Goal: Task Accomplishment & Management: Manage account settings

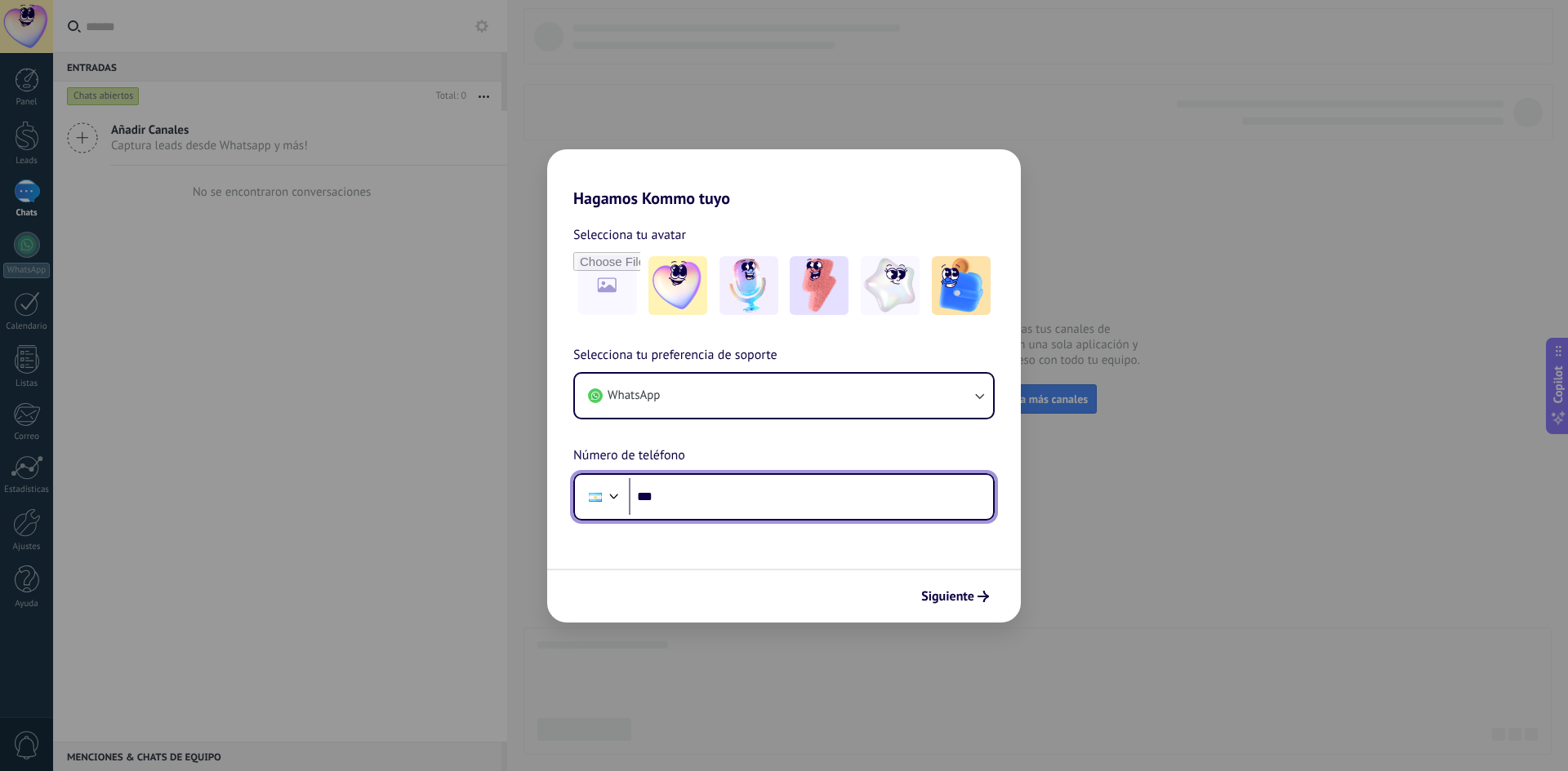
click at [739, 490] on input "***" at bounding box center [811, 497] width 365 height 38
type input "**********"
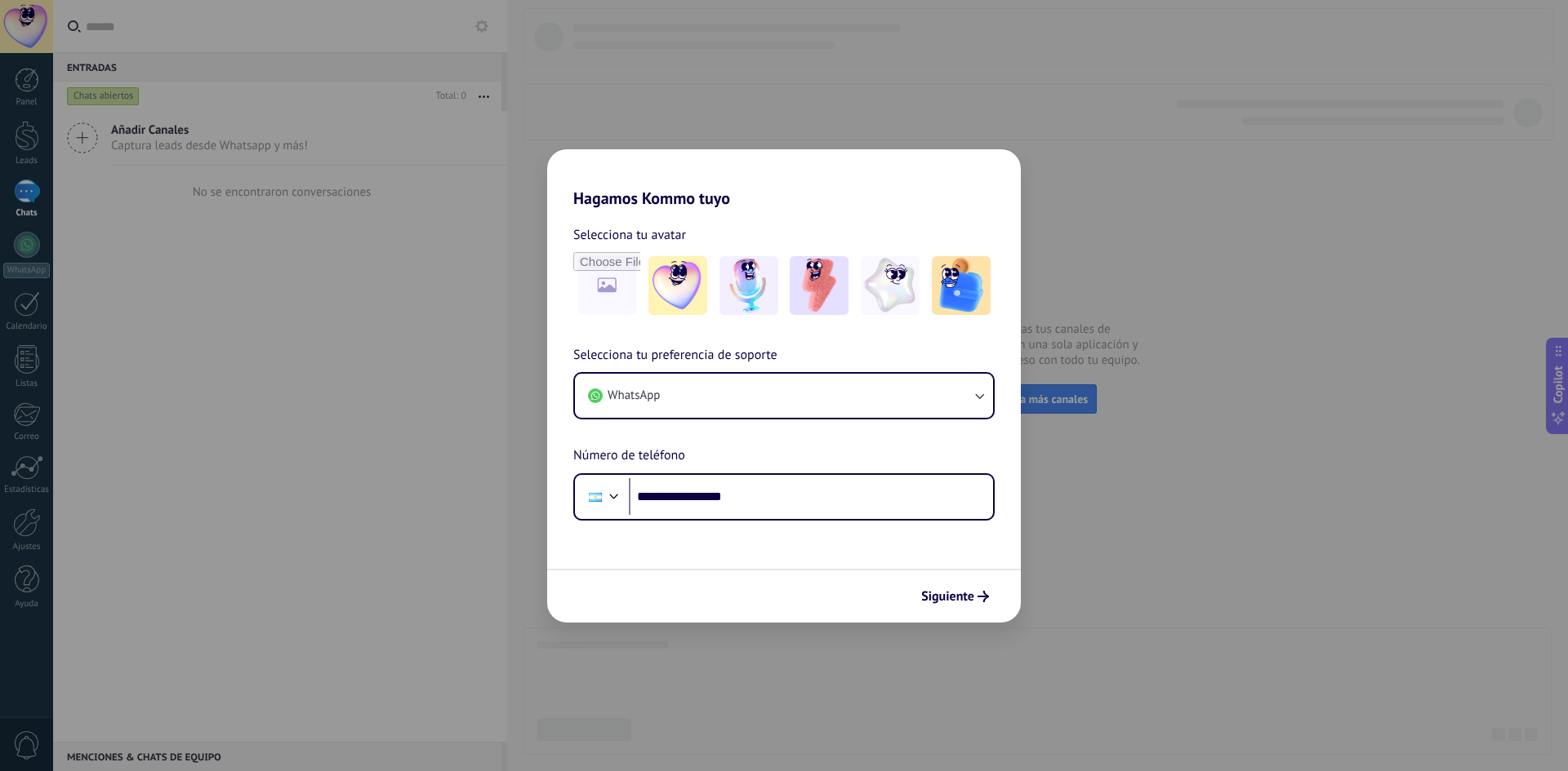
click at [952, 600] on span "Siguiente" at bounding box center [947, 596] width 53 height 12
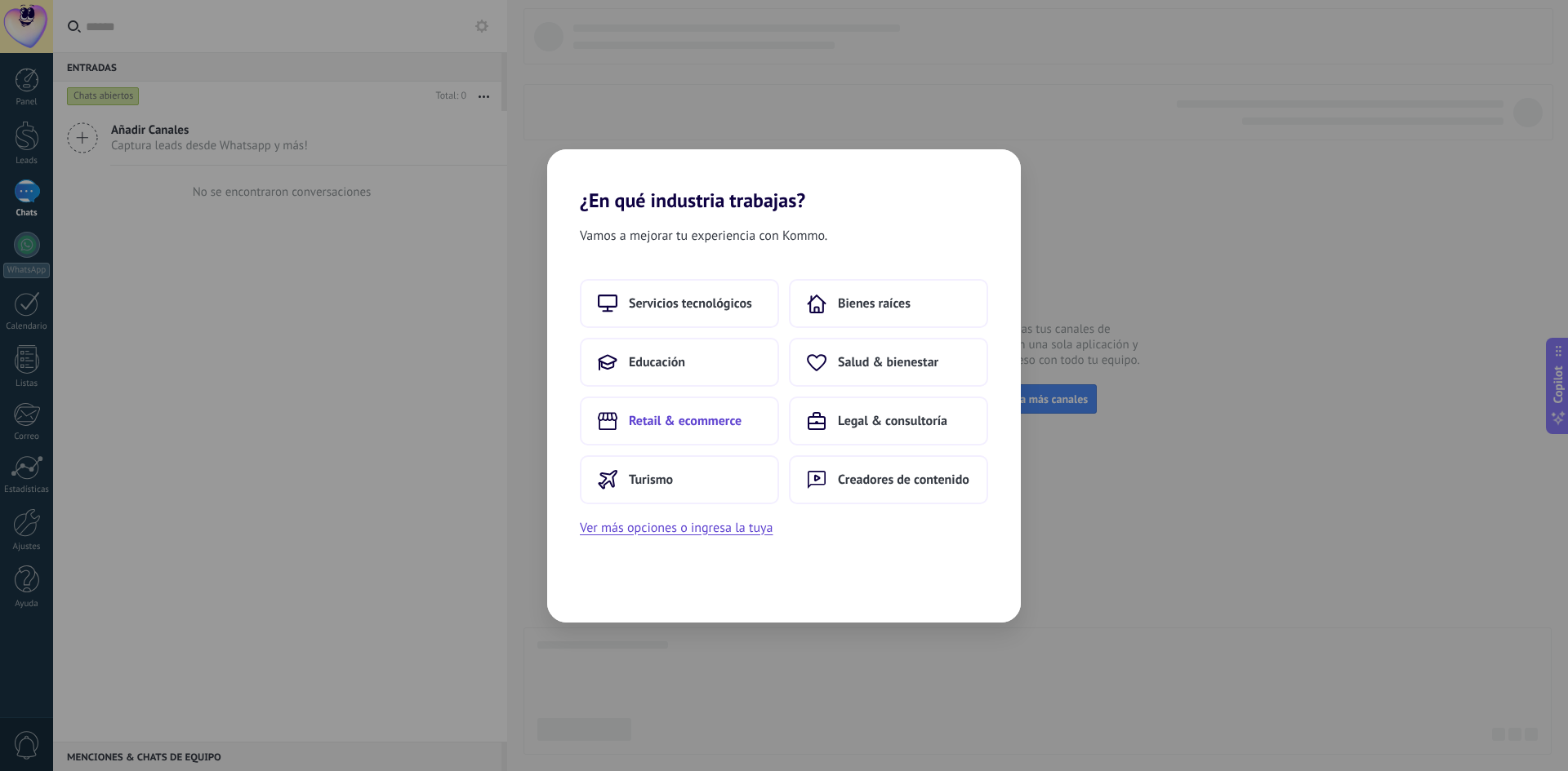
click at [695, 414] on span "Retail & ecommerce" at bounding box center [685, 421] width 113 height 16
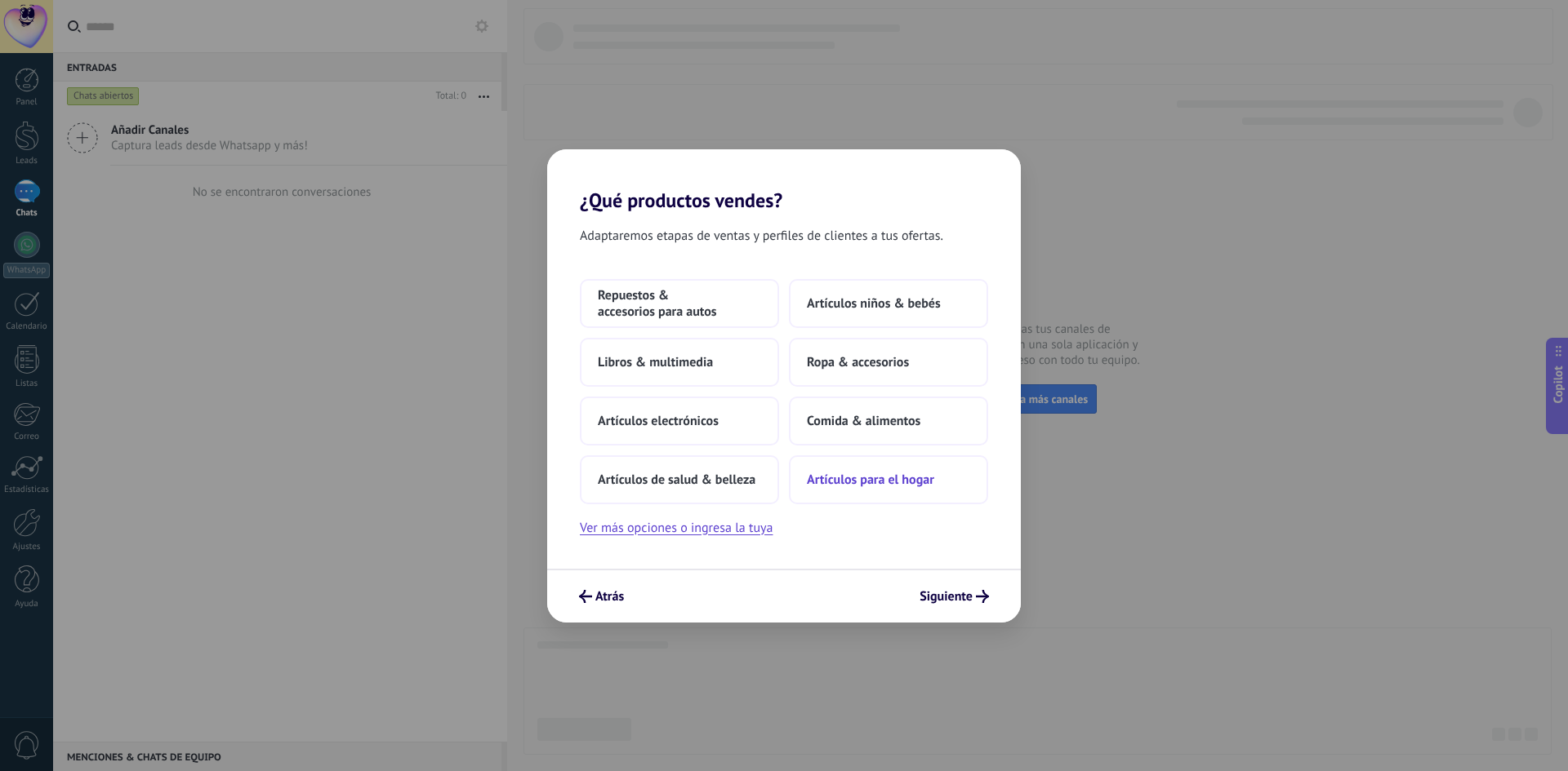
click at [840, 480] on span "Artículos para el hogar" at bounding box center [871, 480] width 127 height 16
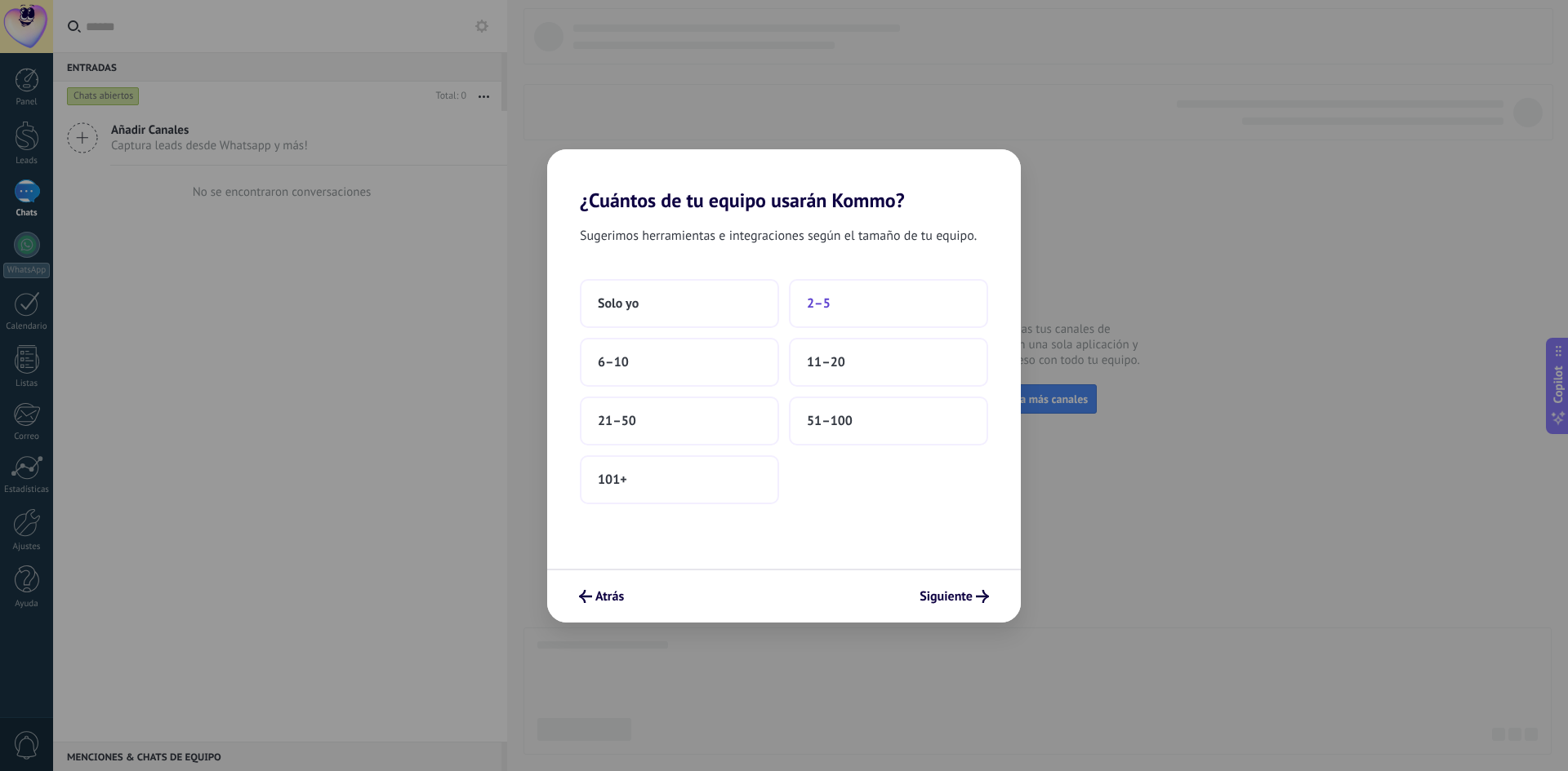
click at [837, 298] on button "2–5" at bounding box center [889, 304] width 199 height 49
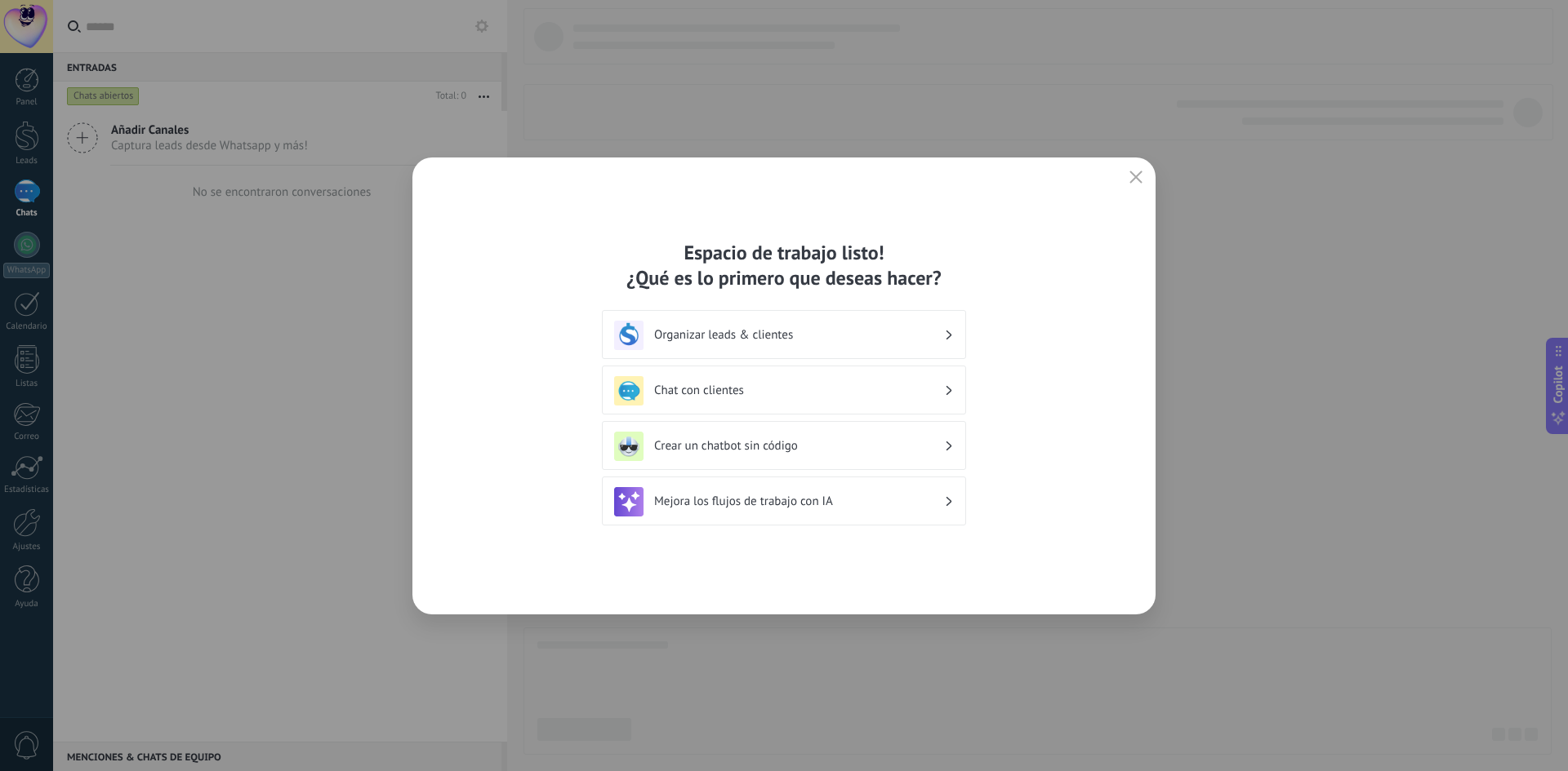
click at [799, 390] on h3 "Chat con clientes" at bounding box center [799, 390] width 290 height 15
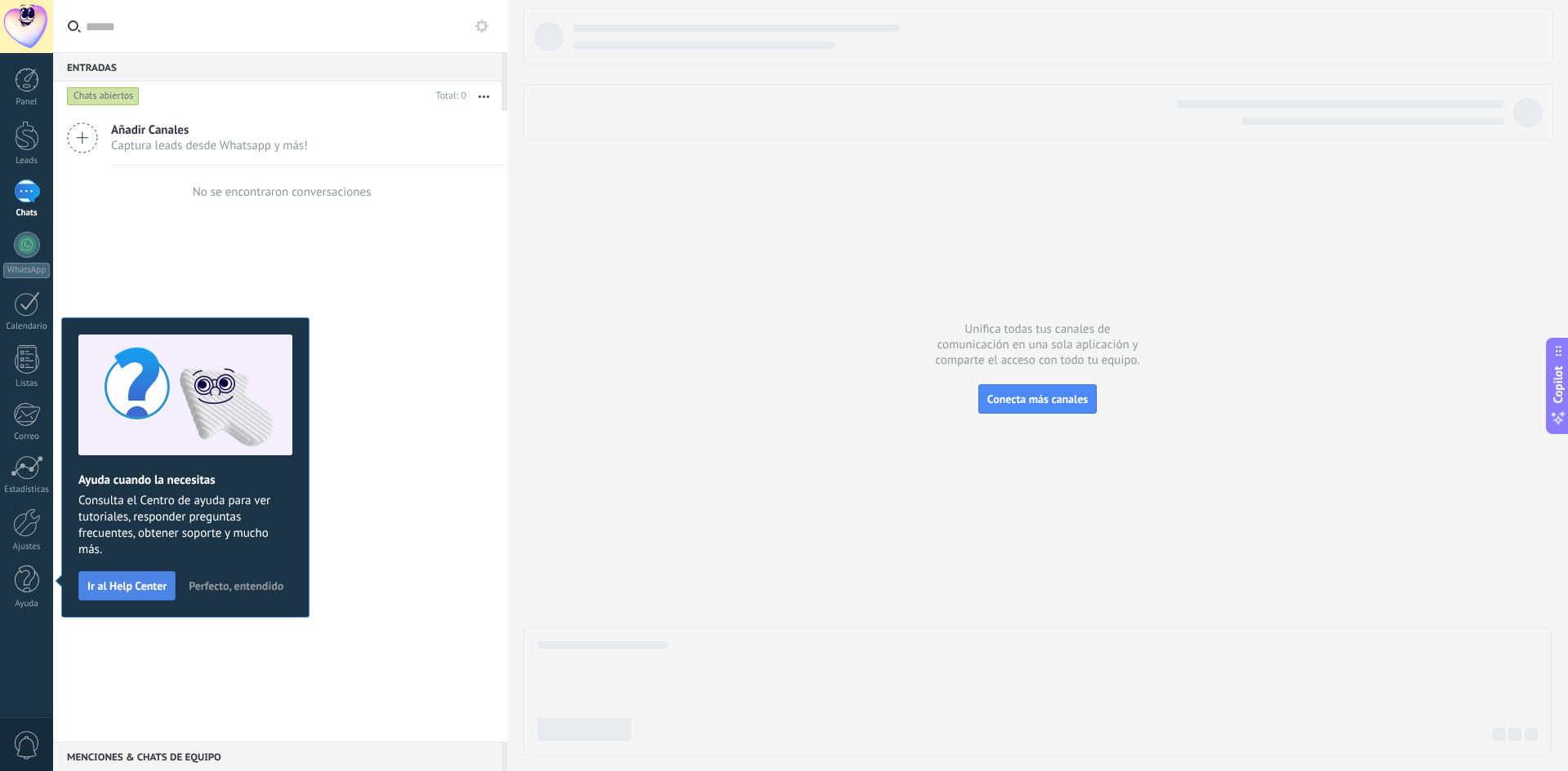
click at [134, 583] on span "Ir al Help Center" at bounding box center [127, 586] width 79 height 12
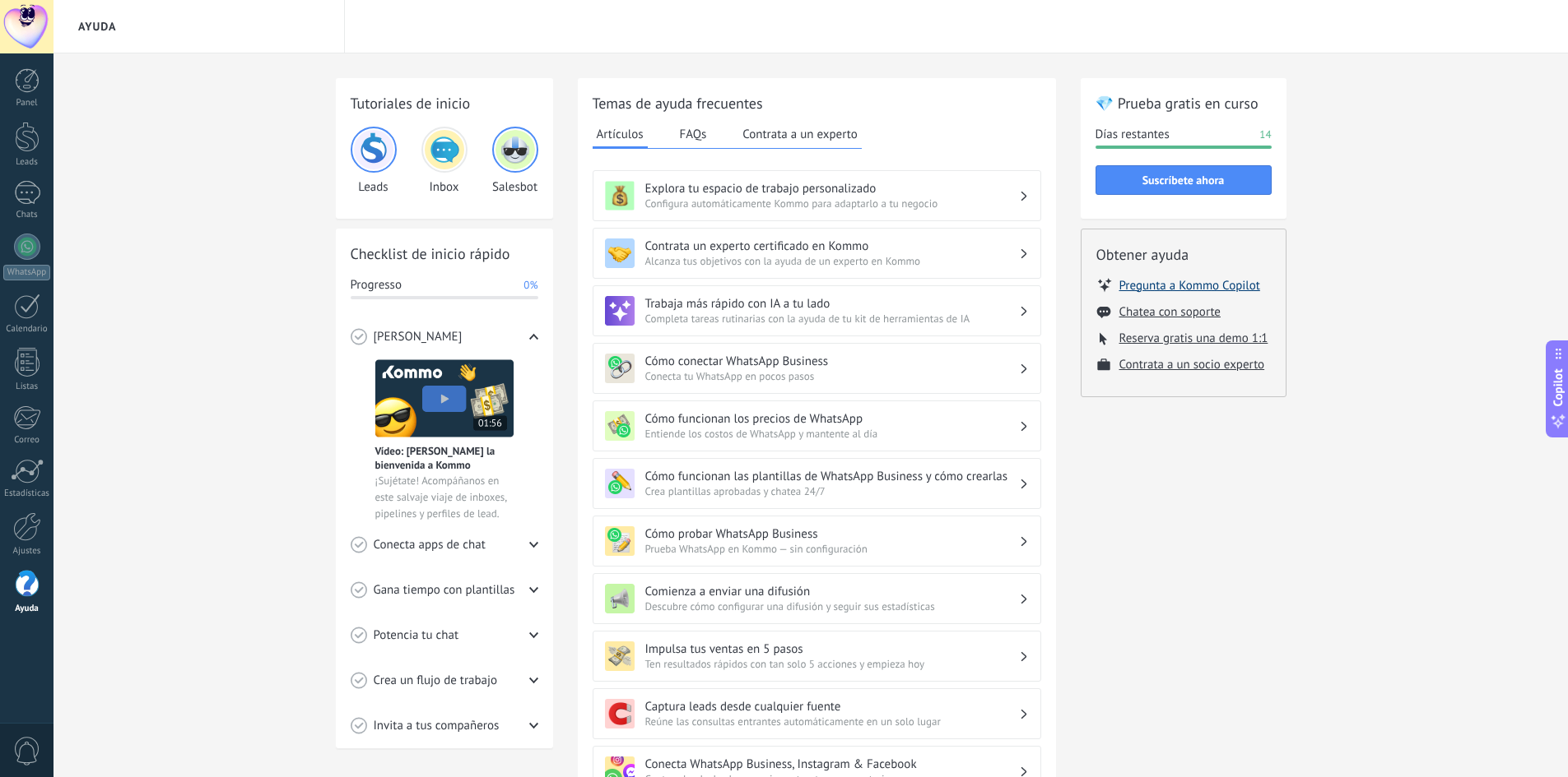
click at [1159, 284] on button "Pregunta a Kommo Copilot" at bounding box center [1190, 285] width 141 height 16
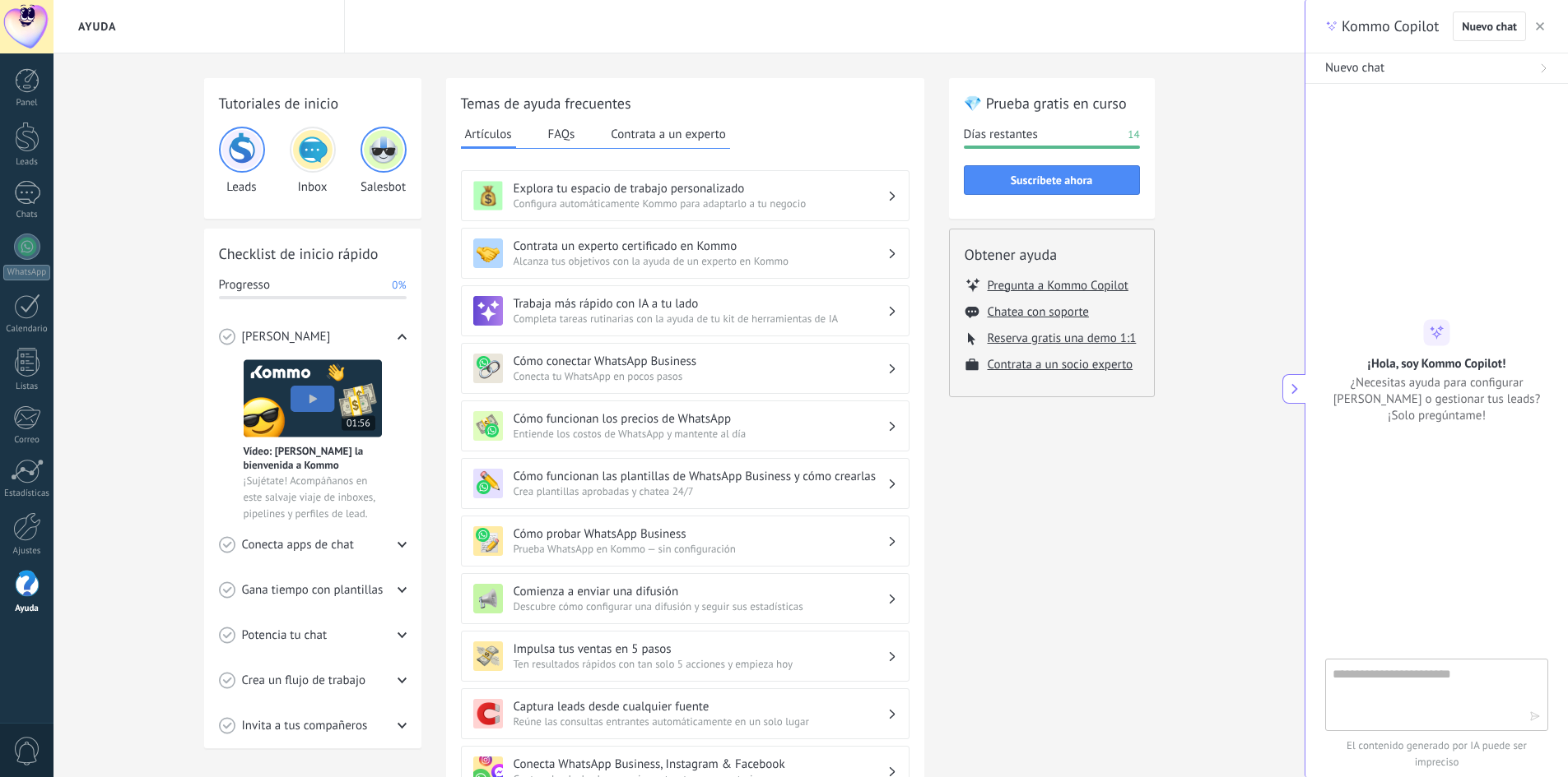
click at [1418, 694] on textarea at bounding box center [1424, 695] width 185 height 60
click at [1420, 677] on textarea "**********" at bounding box center [1424, 695] width 185 height 60
click at [1422, 692] on textarea "**********" at bounding box center [1424, 695] width 185 height 60
type textarea "**********"
click at [1536, 715] on icon "button" at bounding box center [1535, 717] width 12 height 12
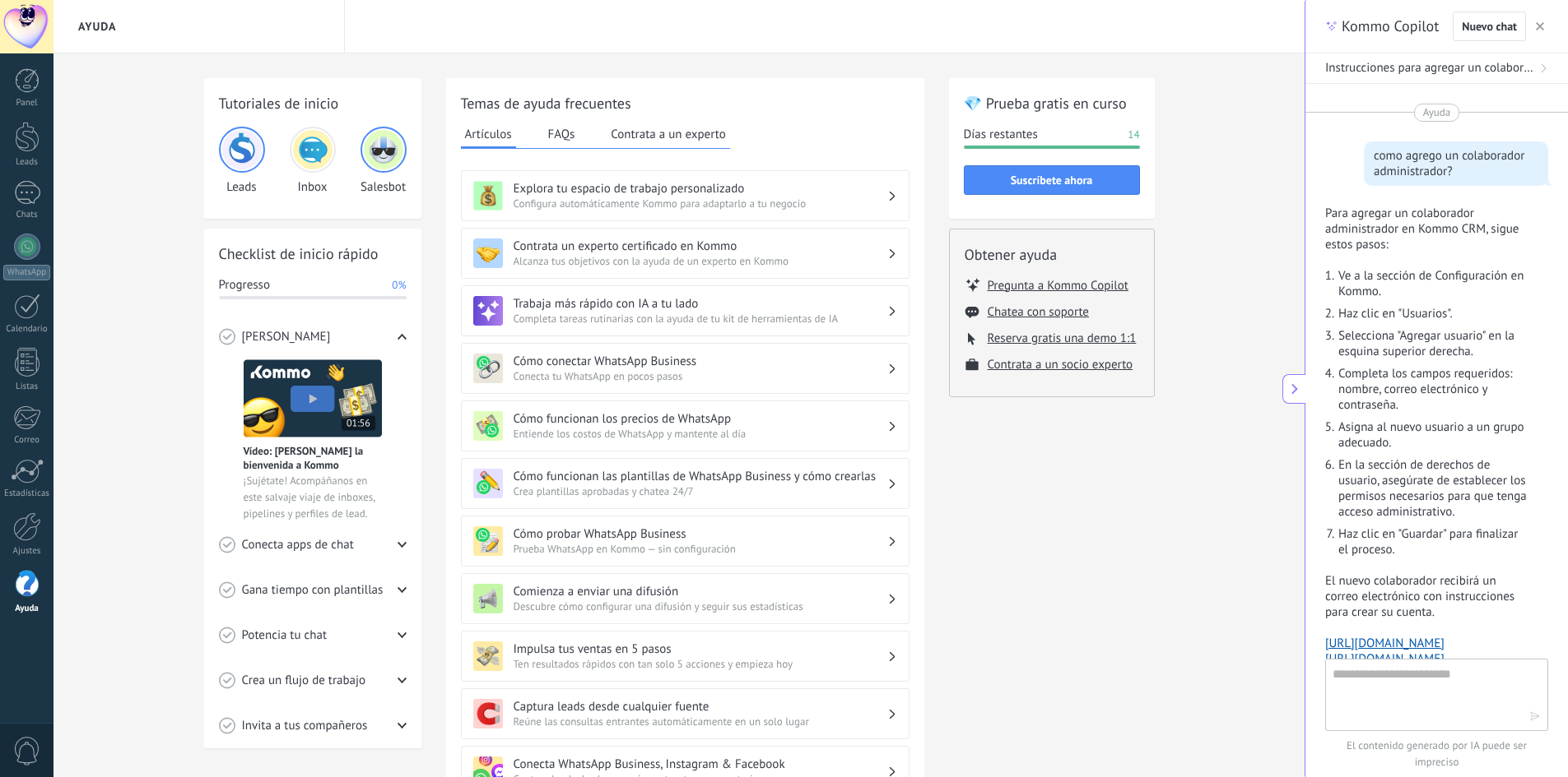
scroll to position [168, 0]
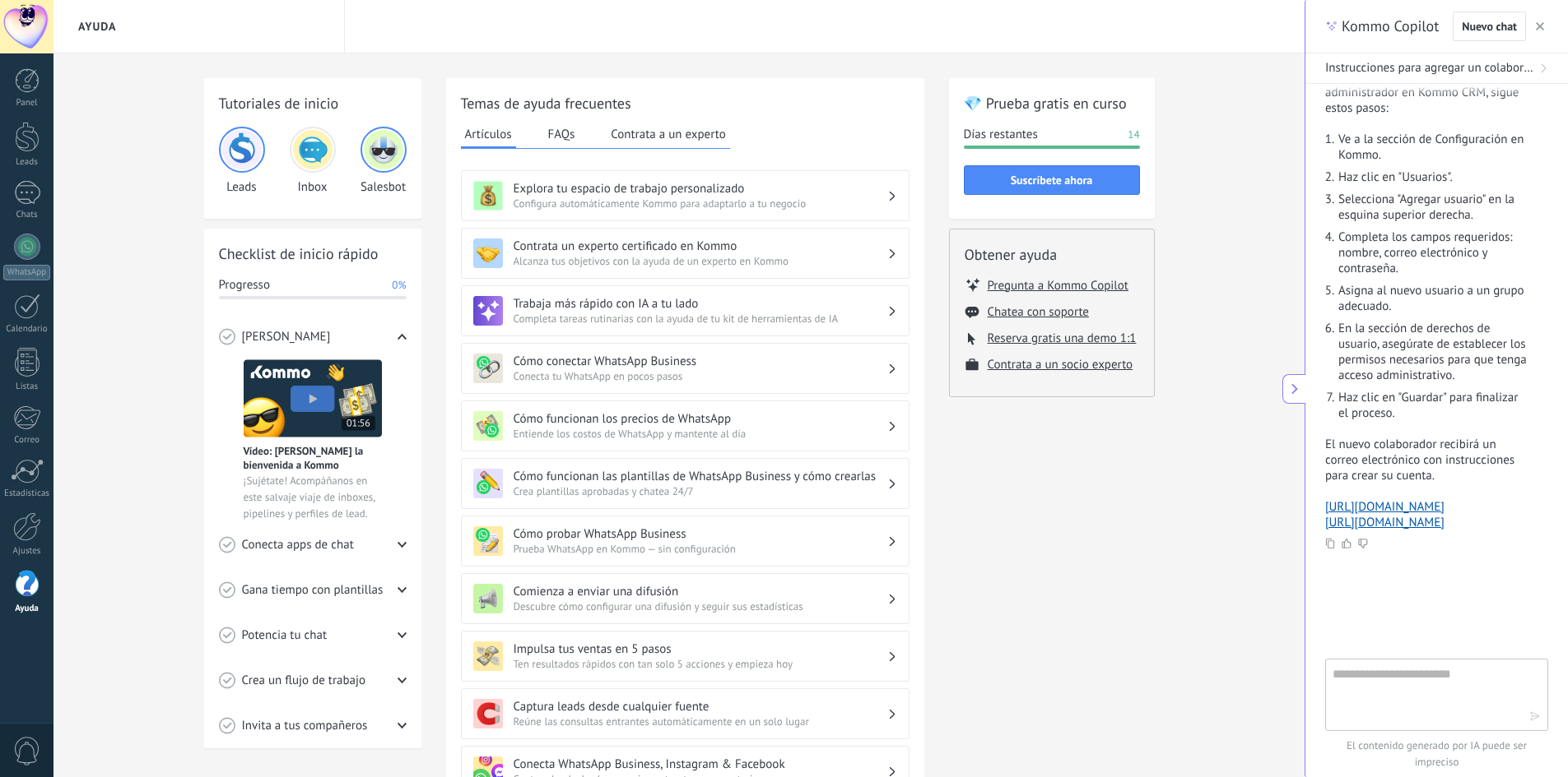
click at [1540, 23] on icon "button" at bounding box center [1539, 26] width 8 height 8
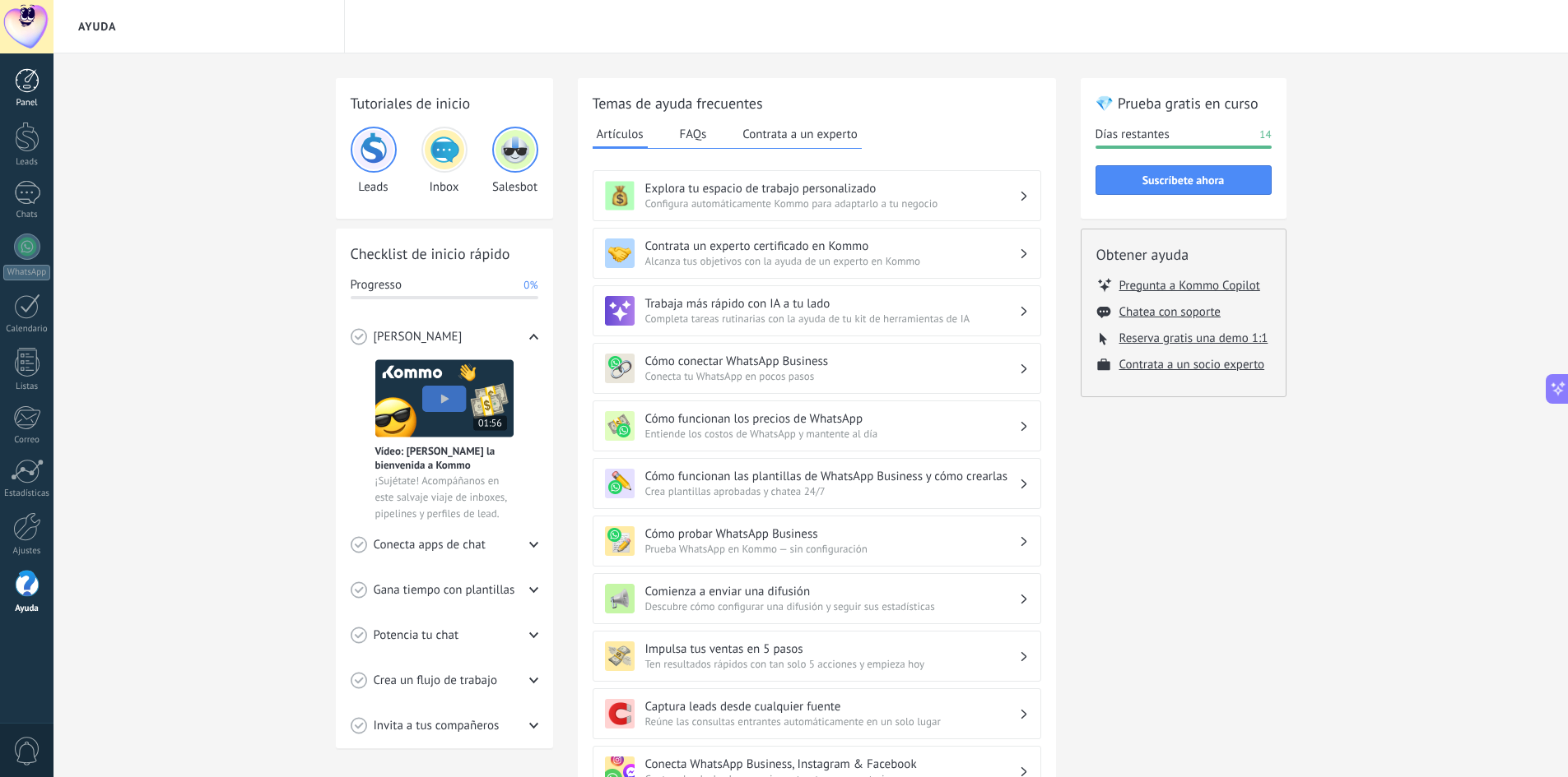
click at [29, 84] on div at bounding box center [26, 80] width 24 height 24
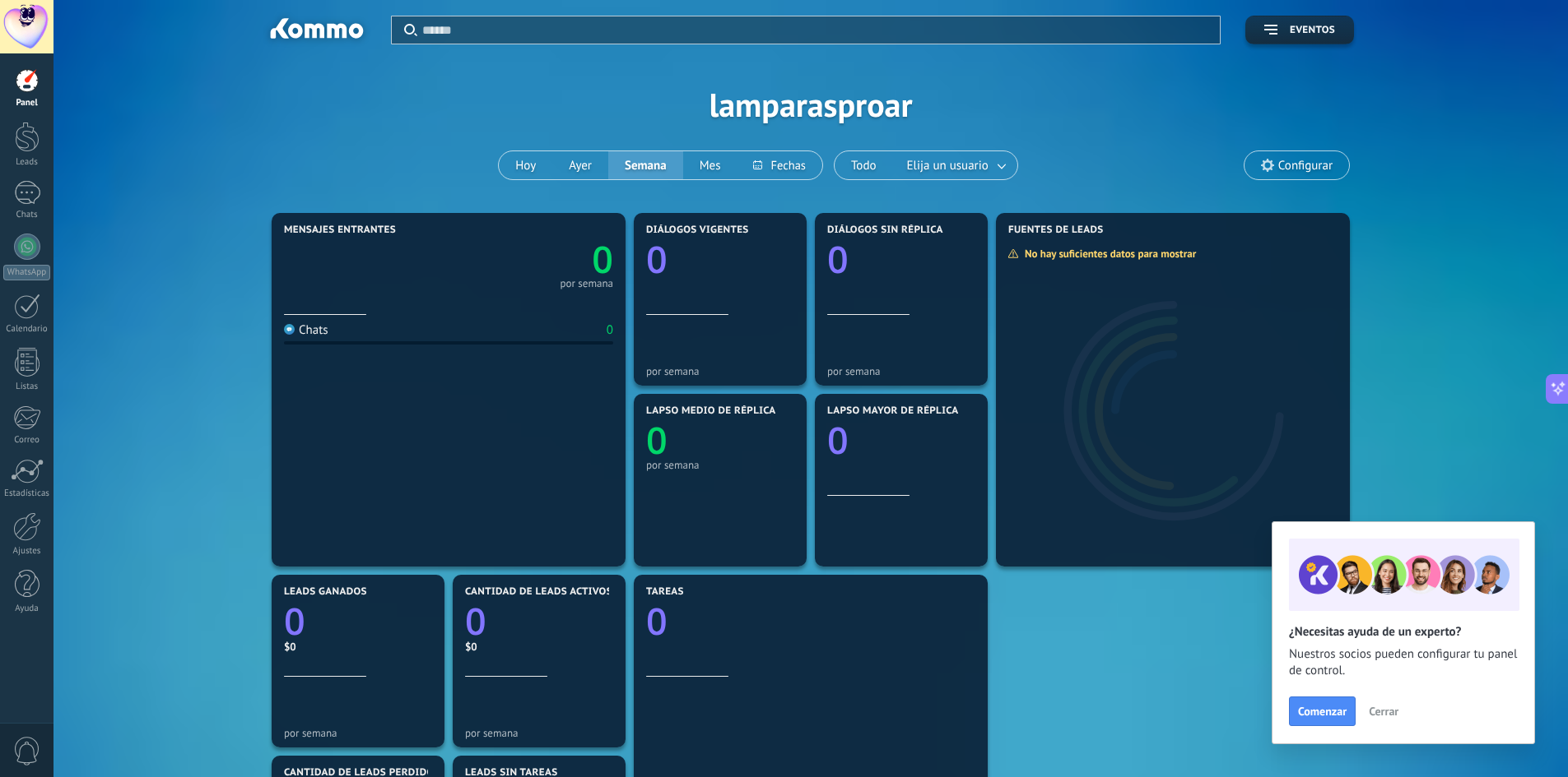
click at [1316, 162] on span "Configurar" at bounding box center [1305, 165] width 54 height 14
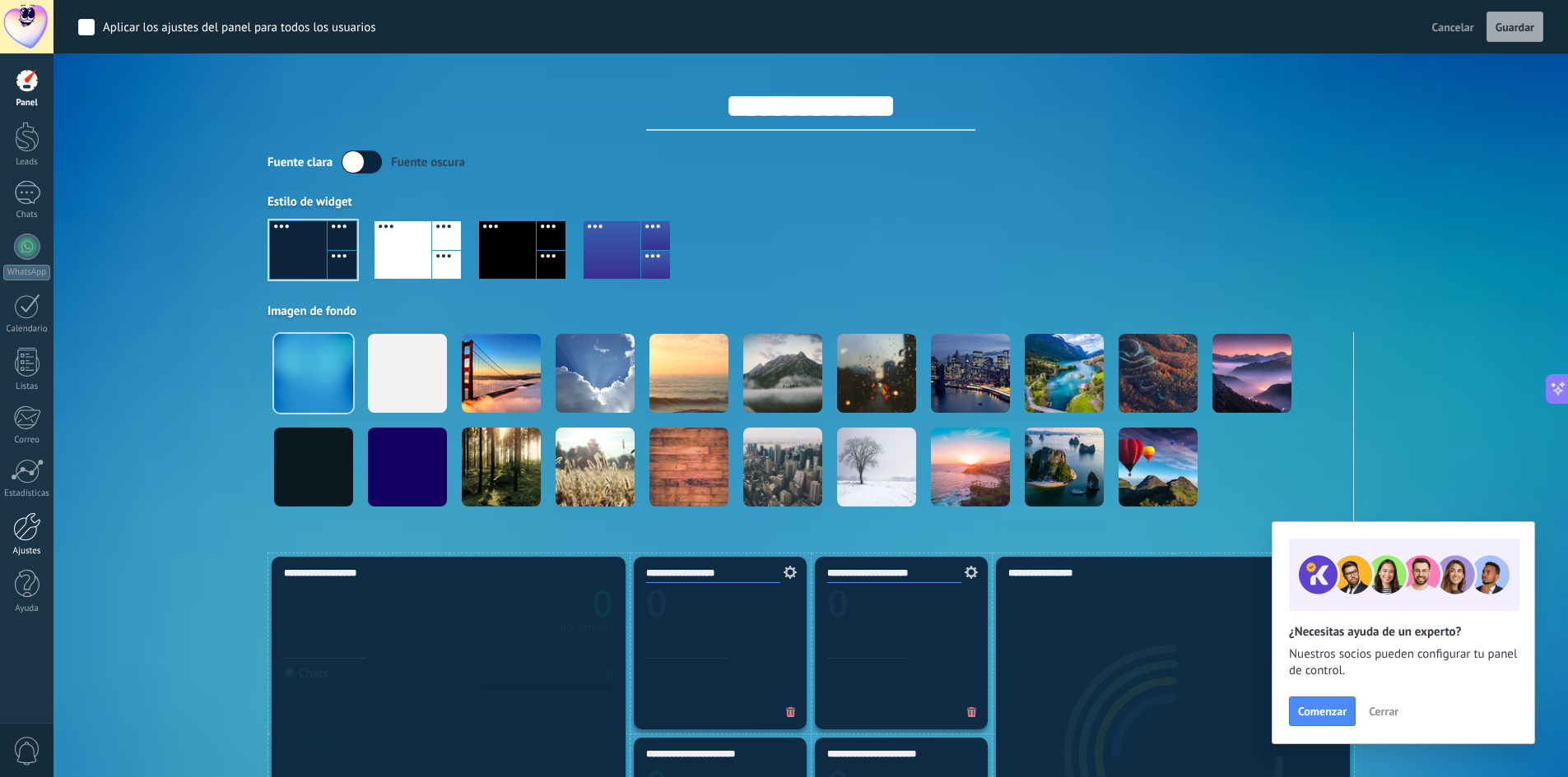
click at [29, 525] on div at bounding box center [27, 527] width 28 height 29
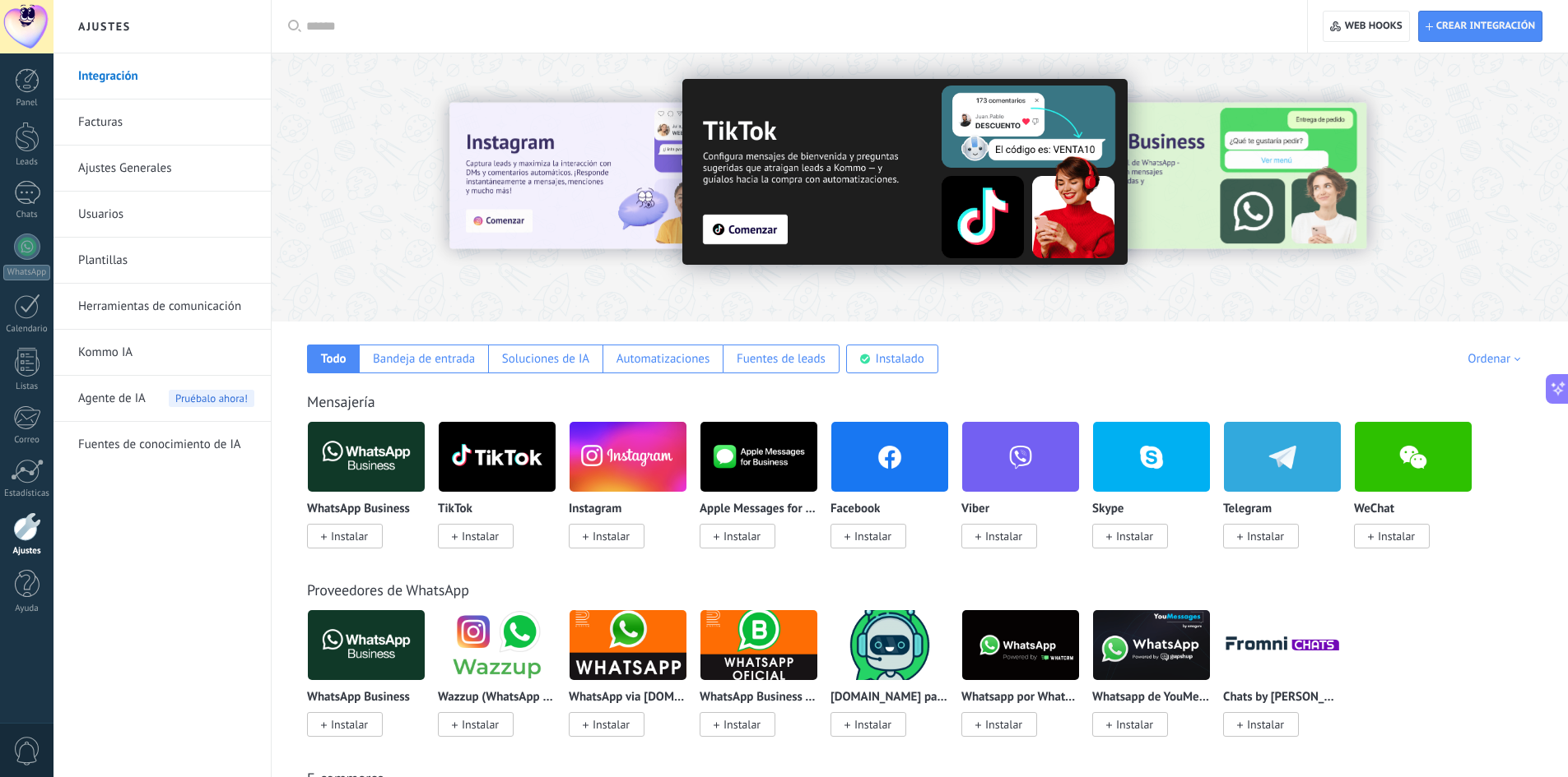
click at [114, 214] on link "Usuarios" at bounding box center [166, 214] width 176 height 46
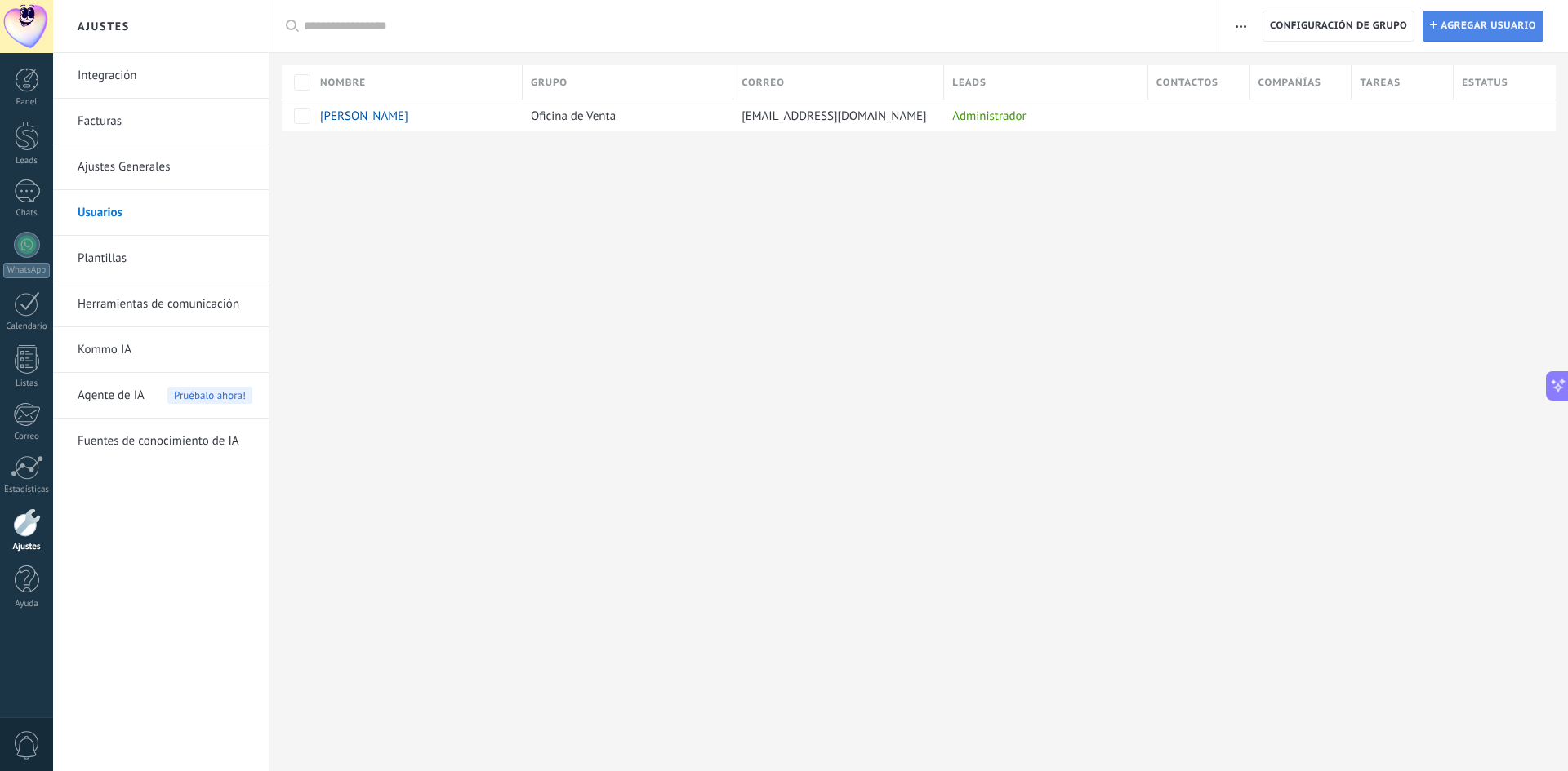
click at [1470, 22] on span "Agregar usuario" at bounding box center [1488, 26] width 96 height 30
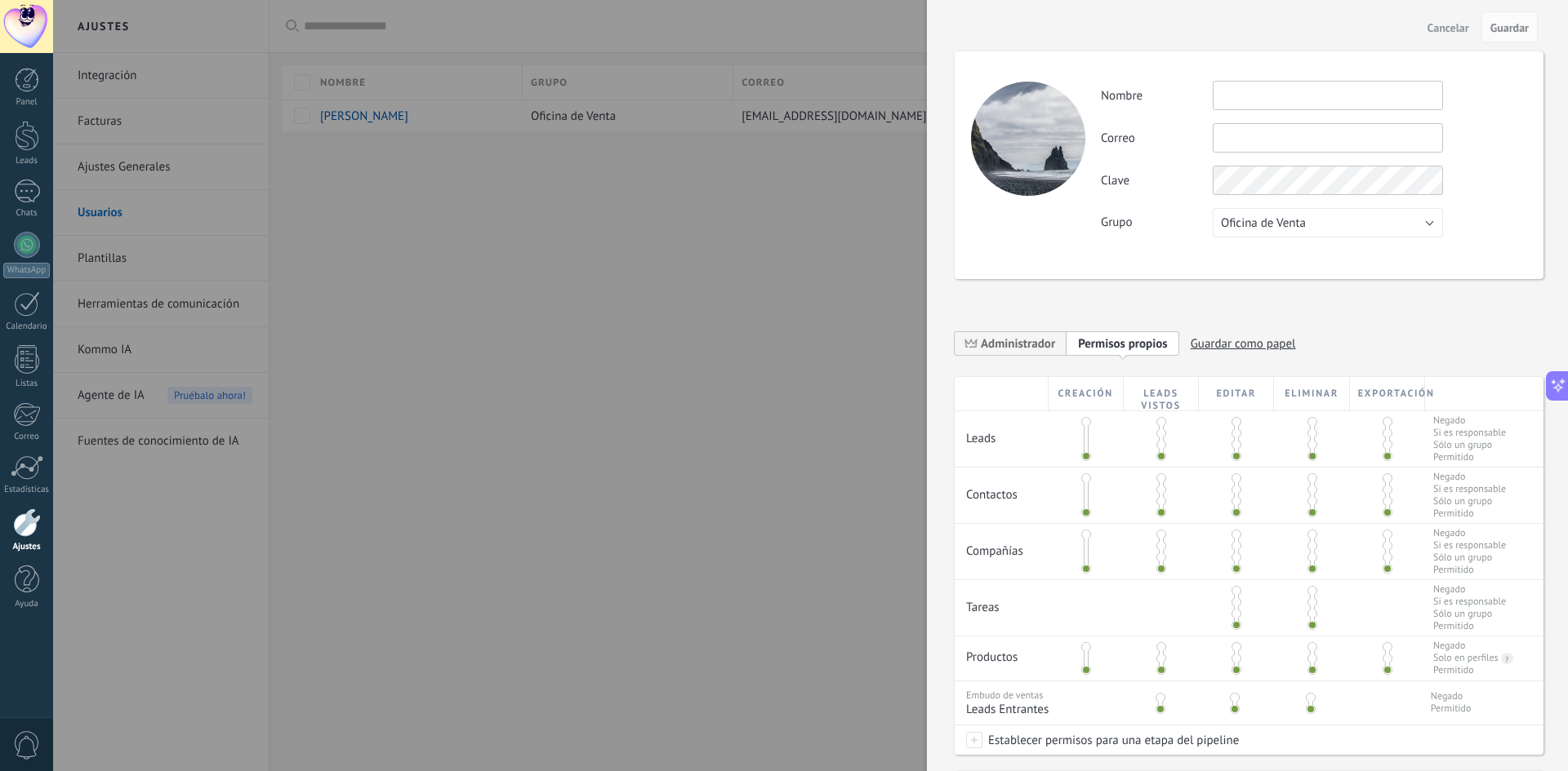
click at [1311, 91] on input "text" at bounding box center [1328, 95] width 230 height 30
type input "********"
click at [1383, 131] on input "text" at bounding box center [1328, 138] width 230 height 30
click at [1379, 220] on button "Oficina de Venta" at bounding box center [1328, 222] width 230 height 30
click at [1379, 220] on span "Oficina de Venta" at bounding box center [1321, 223] width 235 height 15
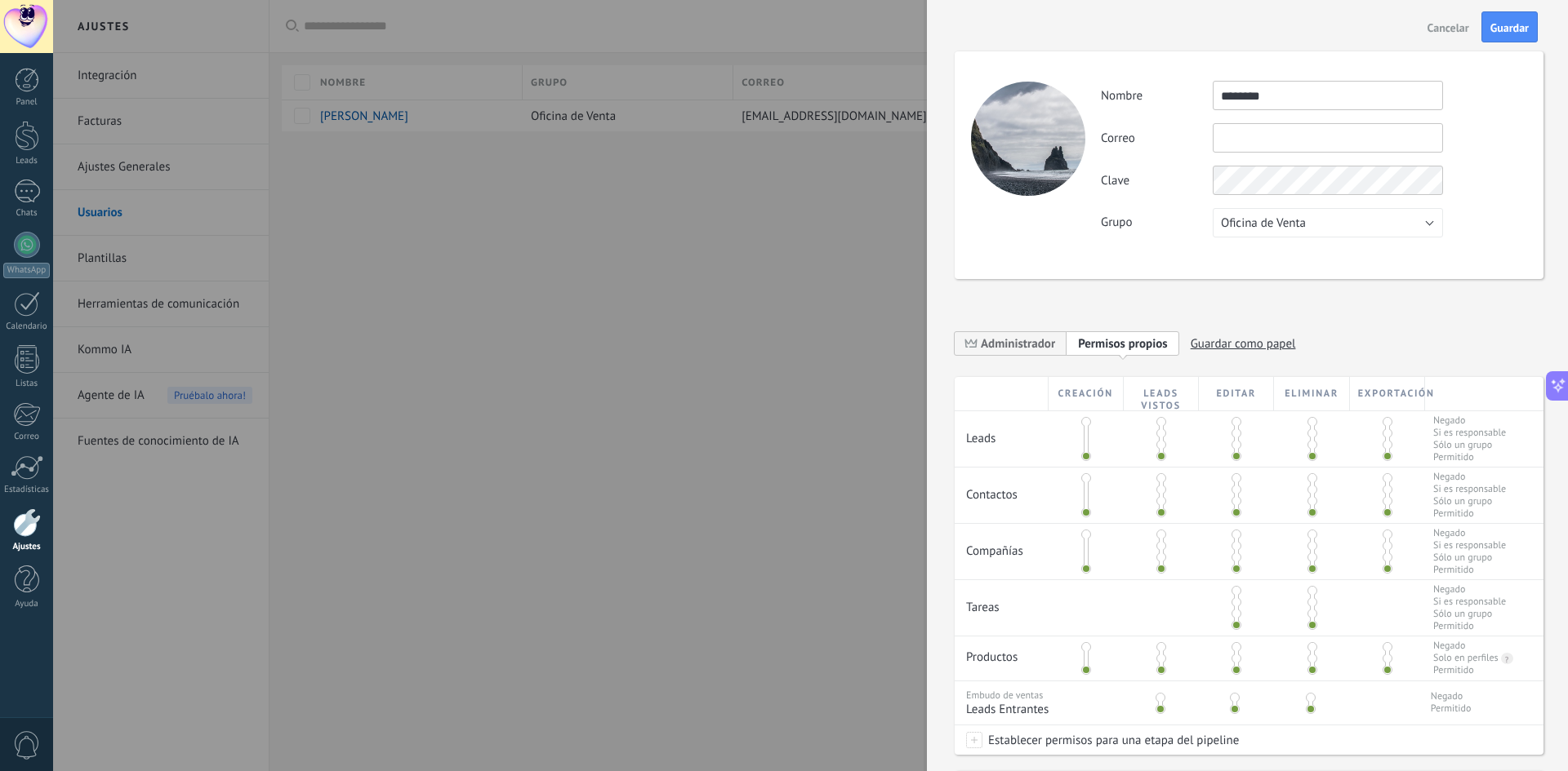
click at [1317, 134] on input "text" at bounding box center [1328, 138] width 230 height 30
click at [1027, 347] on span "Administrador" at bounding box center [1018, 344] width 74 height 15
click at [1233, 135] on input "text" at bounding box center [1328, 138] width 230 height 30
paste input "**********"
type input "**********"
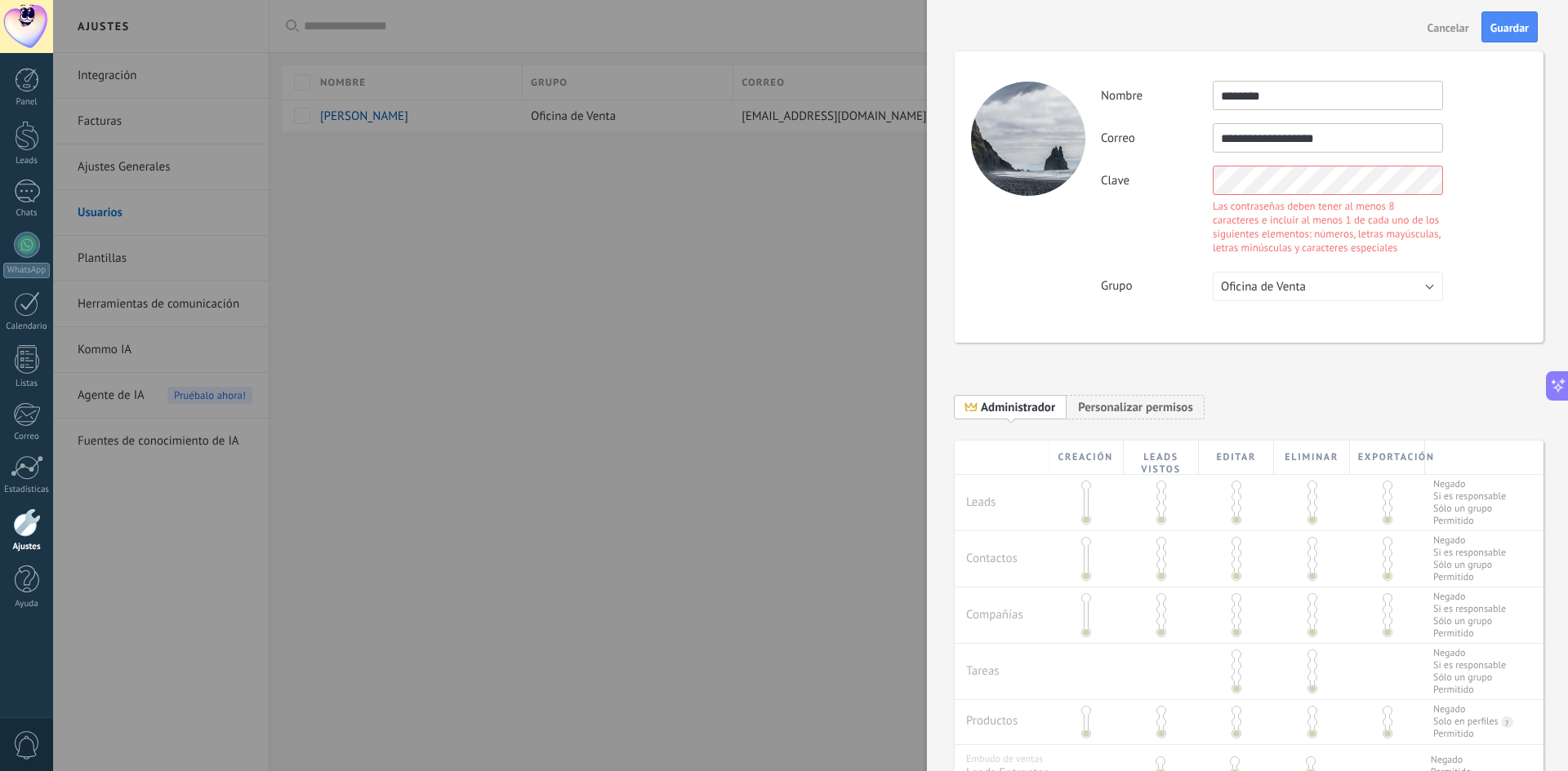
click at [1162, 265] on div "**********" at bounding box center [1249, 196] width 589 height 291
click at [1179, 210] on div "Clave Las contraseñas deben tener al menos 8 caracteres e incluir al menos 1 de…" at bounding box center [1314, 212] width 426 height 93
click at [1189, 187] on div "Clave Las contraseñas deben tener al menos 8 caracteres e incluir al menos 1 de…" at bounding box center [1314, 212] width 426 height 93
click at [1171, 251] on div "Clave Las contraseñas deben tener al menos 8 caracteres e incluir al menos 1 de…" at bounding box center [1314, 212] width 426 height 93
click at [1410, 288] on button "Oficina de Venta" at bounding box center [1328, 287] width 230 height 30
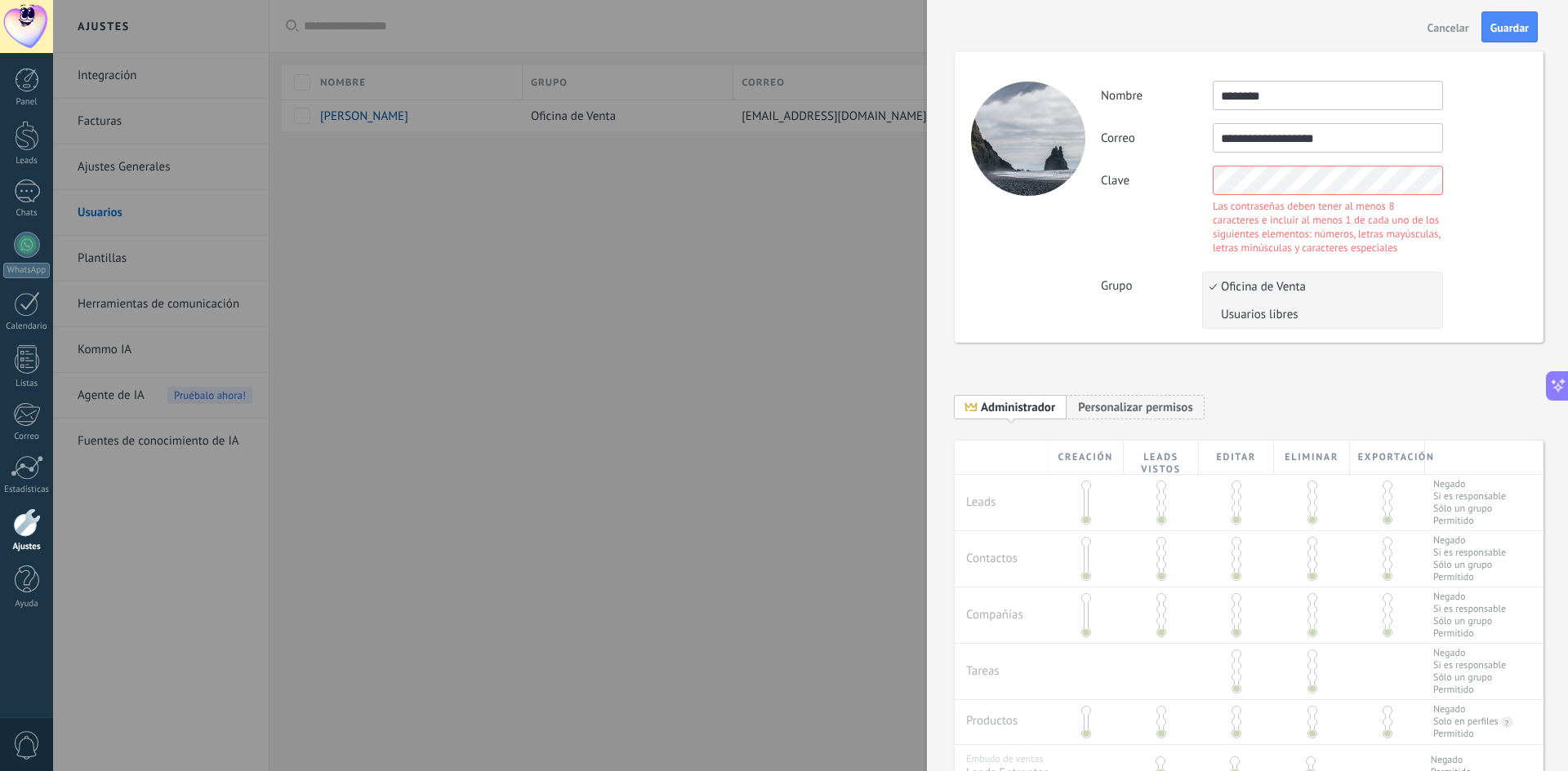
click at [1383, 317] on span "Usuarios libres" at bounding box center [1321, 314] width 235 height 15
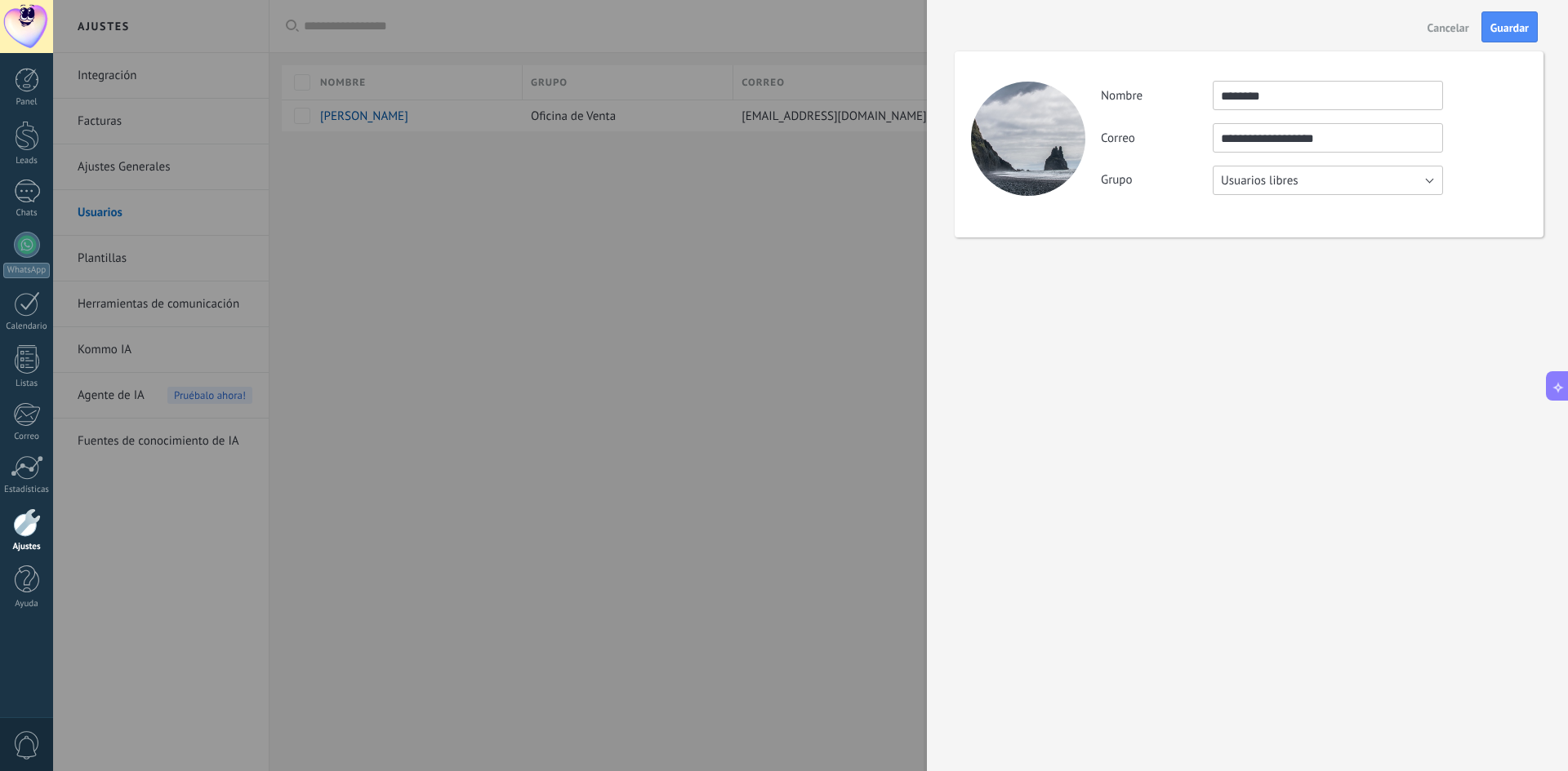
click at [1340, 183] on button "Usuarios libres" at bounding box center [1328, 180] width 230 height 30
click at [1331, 180] on span "Oficina de Venta" at bounding box center [1321, 180] width 235 height 15
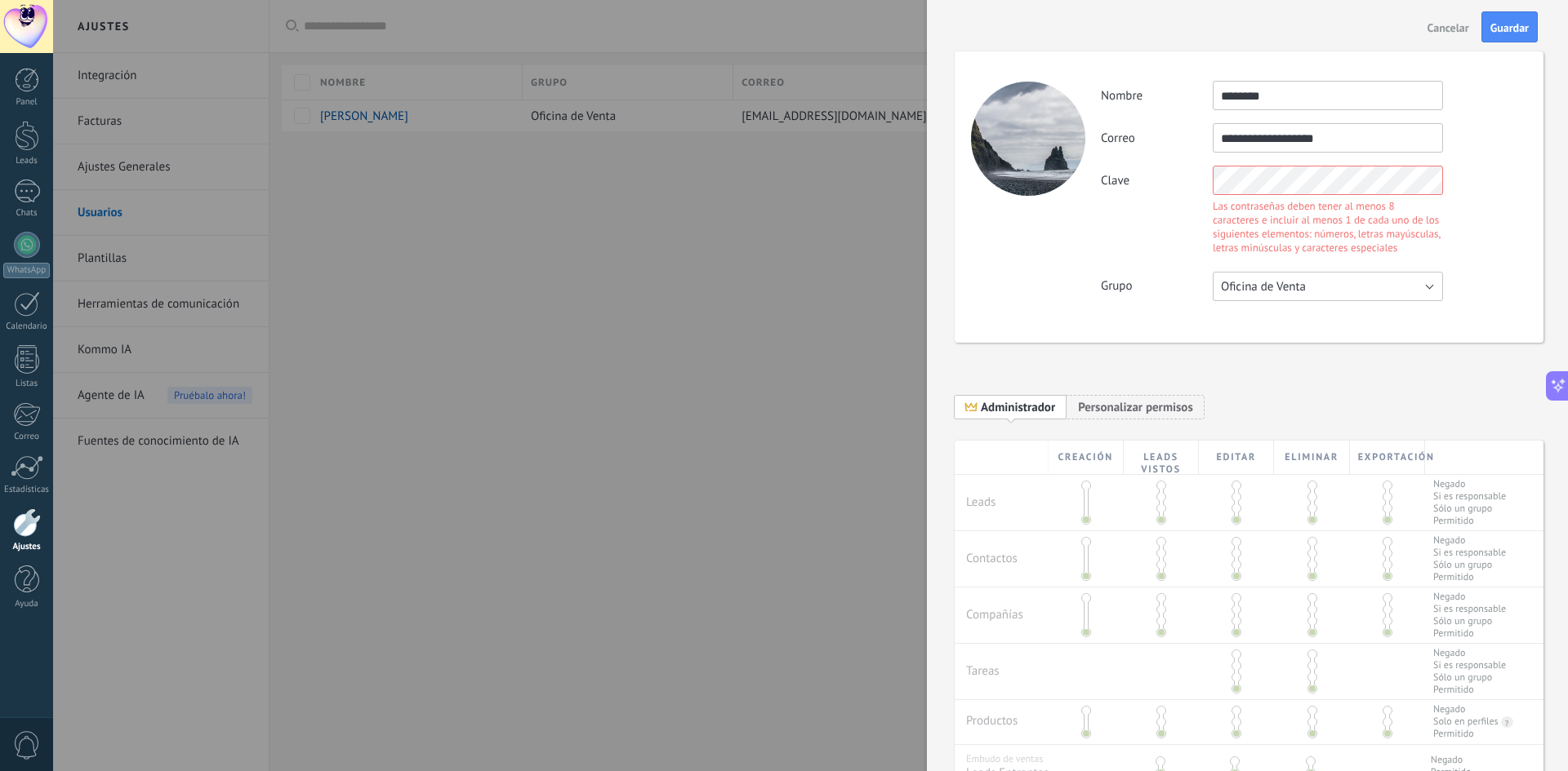
click at [1338, 281] on button "Oficina de Venta" at bounding box center [1328, 287] width 230 height 30
click at [1331, 313] on span "Usuarios libres" at bounding box center [1321, 314] width 235 height 15
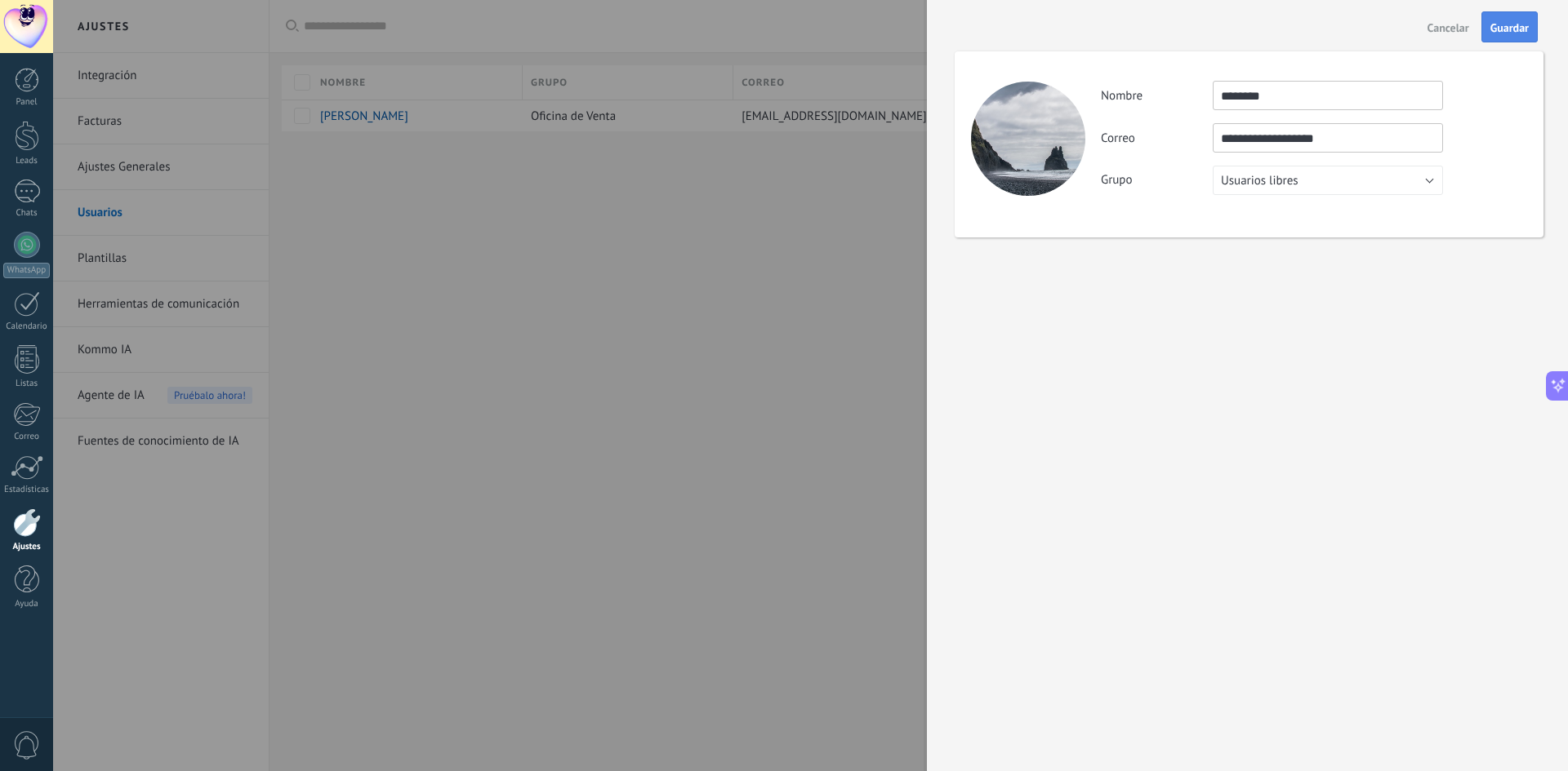
click at [1508, 26] on span "Guardar" at bounding box center [1510, 28] width 39 height 12
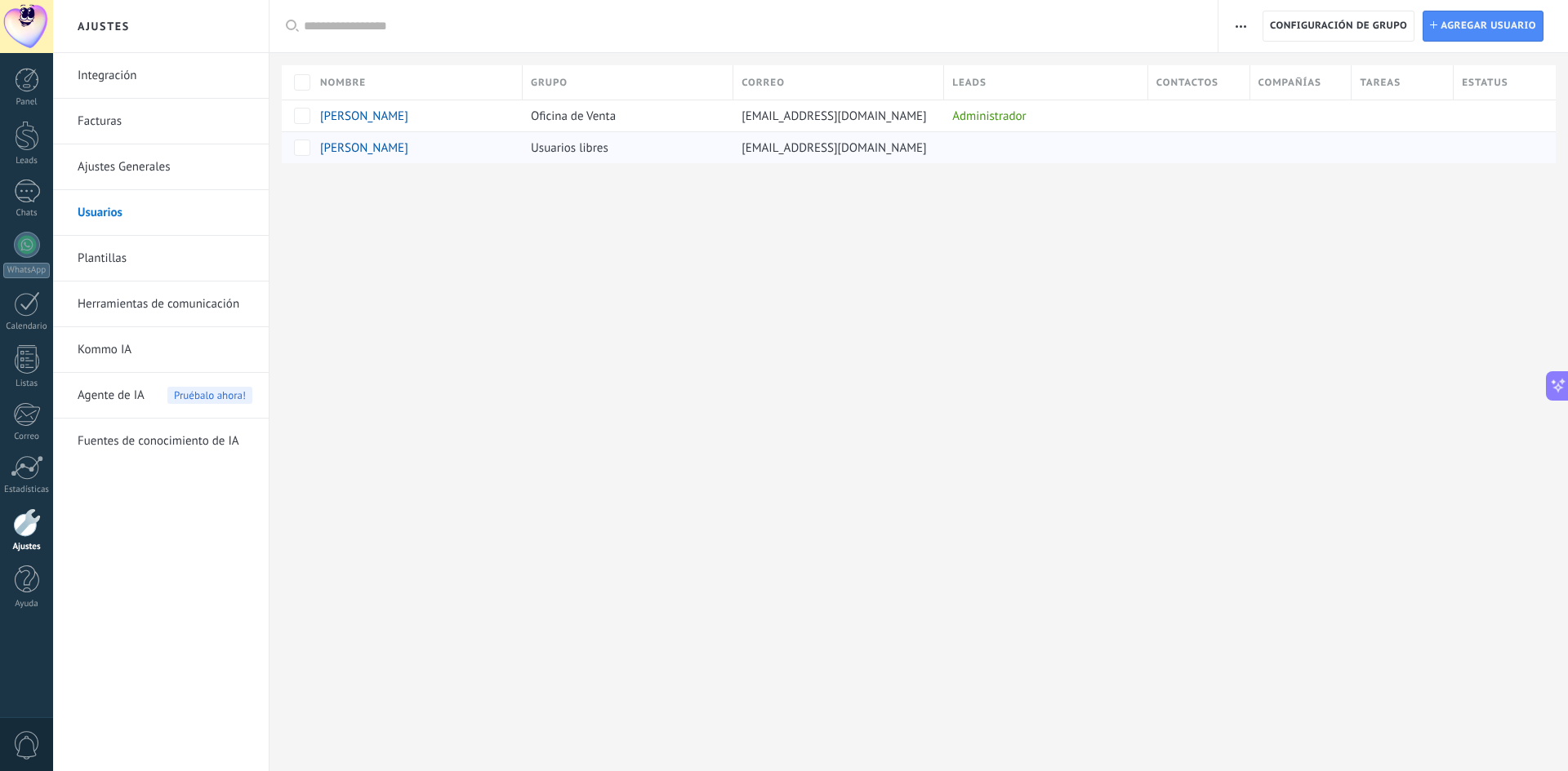
click at [729, 152] on div "Usuarios libres" at bounding box center [627, 148] width 211 height 32
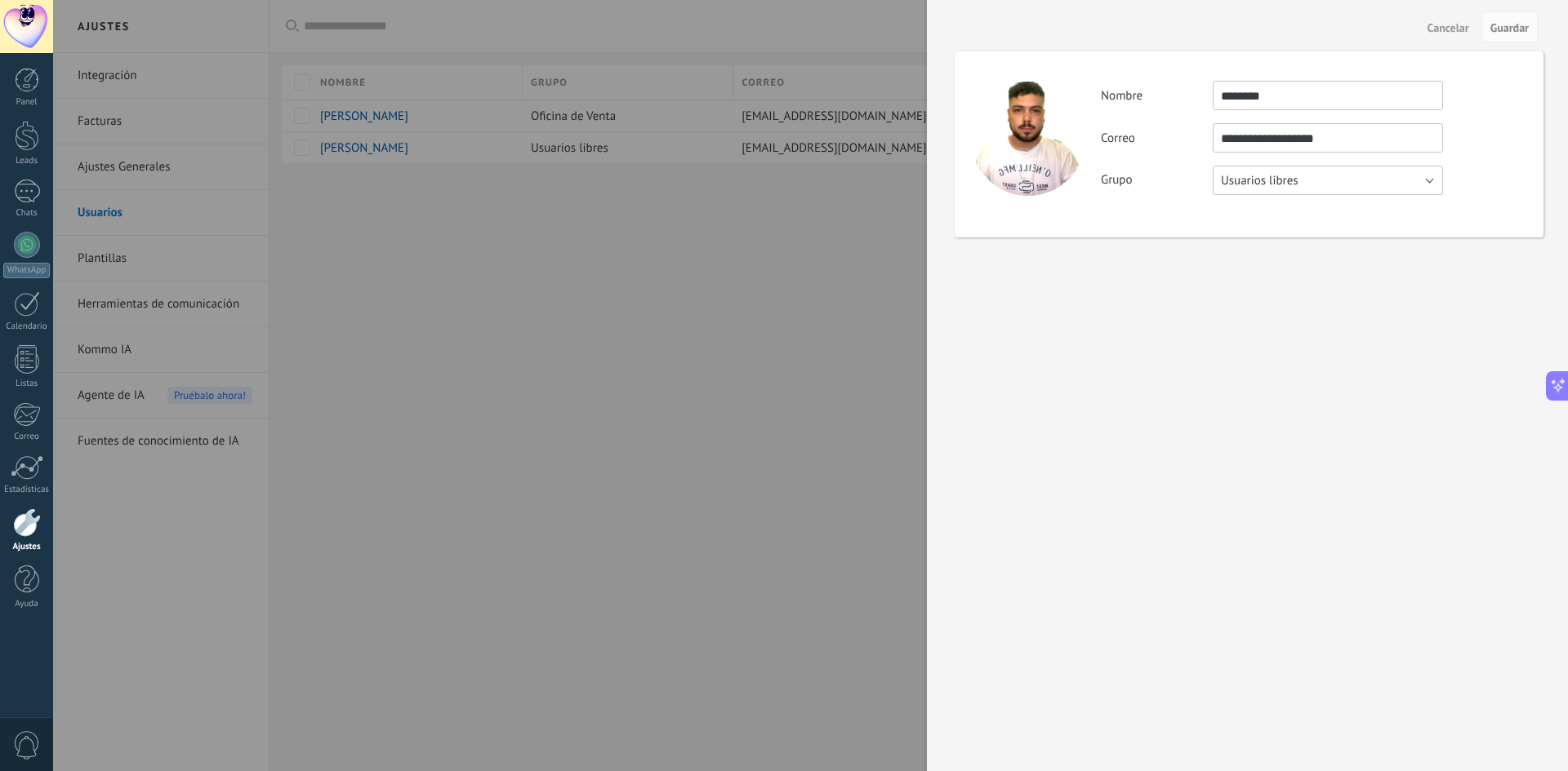
click at [1354, 184] on button "Usuarios libres" at bounding box center [1328, 180] width 230 height 30
click at [1337, 186] on span "Oficina de Venta" at bounding box center [1321, 180] width 235 height 15
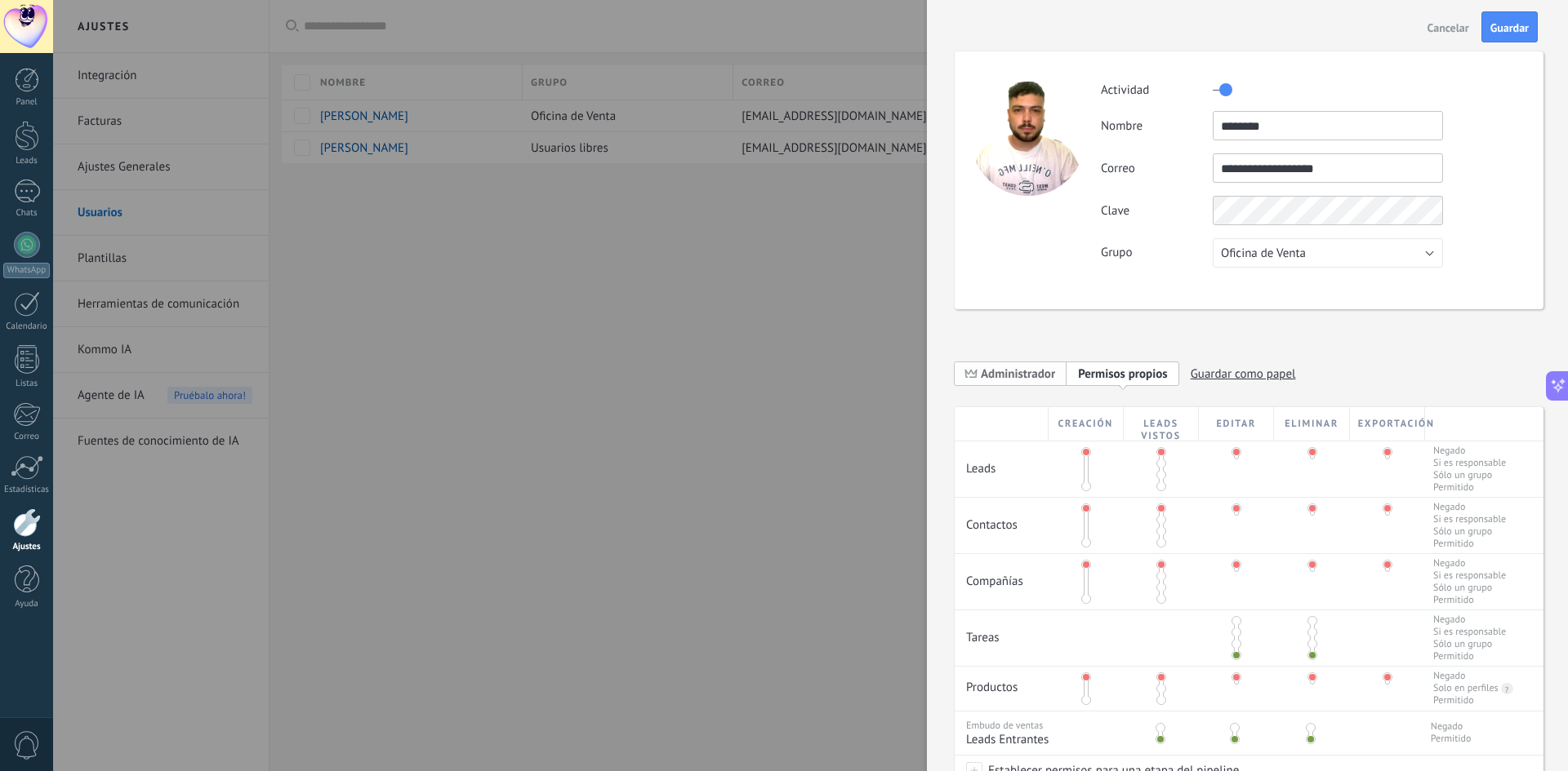
click at [1027, 371] on span "Administrador" at bounding box center [1018, 373] width 74 height 15
click at [1128, 374] on span "Personalizar permisos" at bounding box center [1135, 373] width 116 height 15
click at [1083, 450] on span at bounding box center [1086, 452] width 10 height 10
click at [1085, 485] on span at bounding box center [1086, 486] width 10 height 10
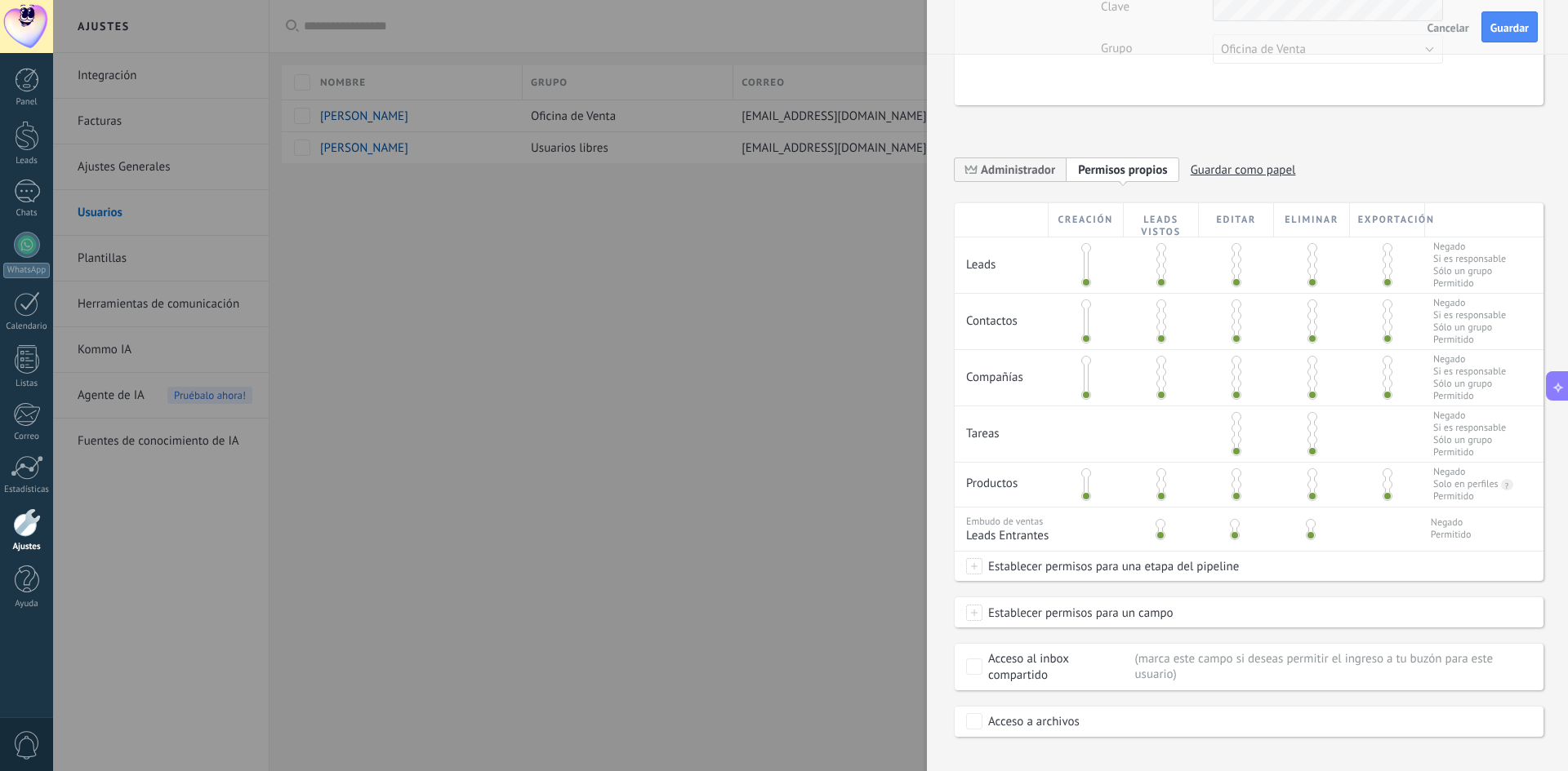
scroll to position [227, 0]
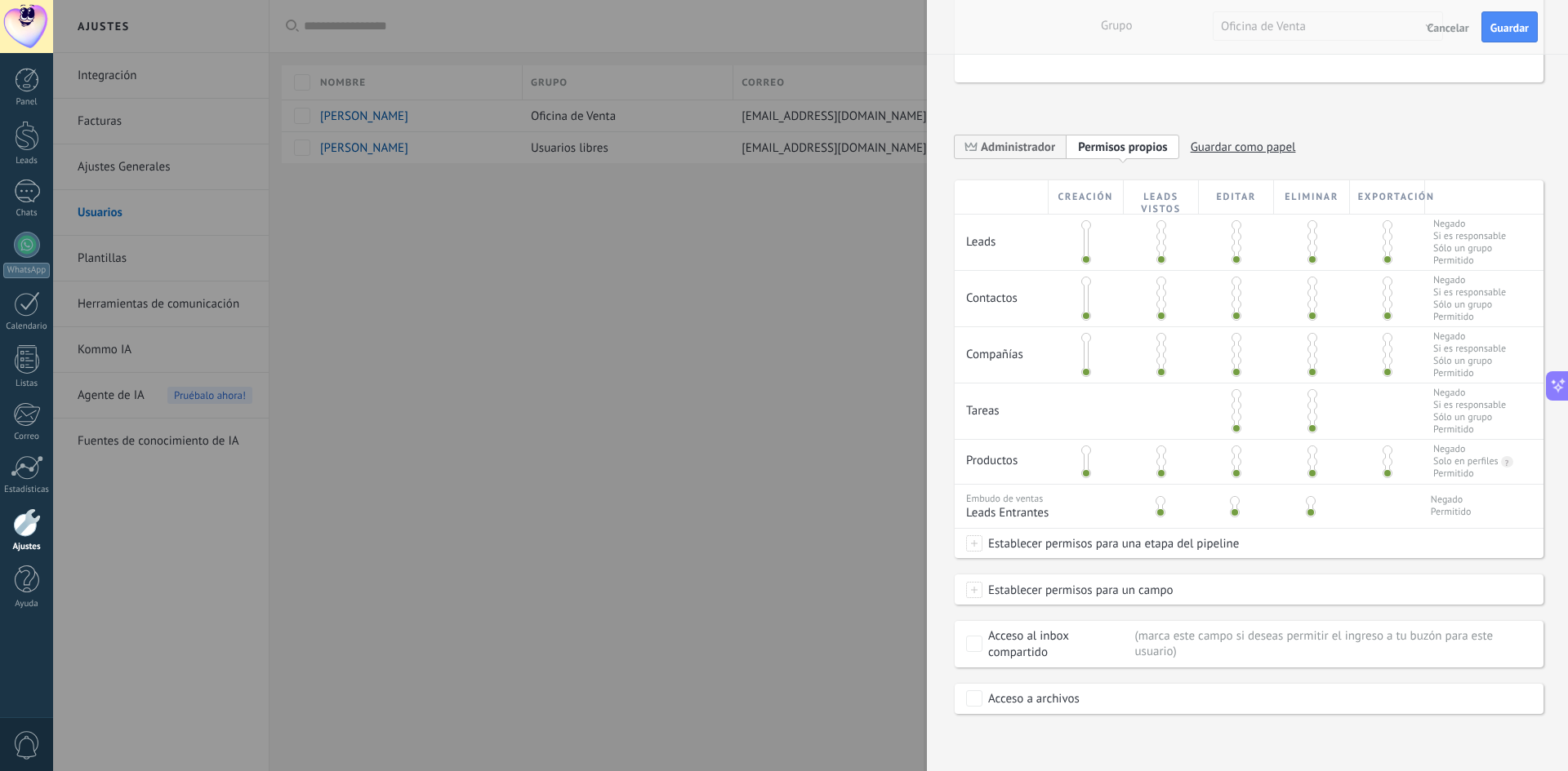
click at [1259, 546] on div "Establecer permisos para una etapa del pipeline" at bounding box center [1249, 544] width 589 height 30
click at [1255, 546] on div at bounding box center [810, 385] width 1515 height 771
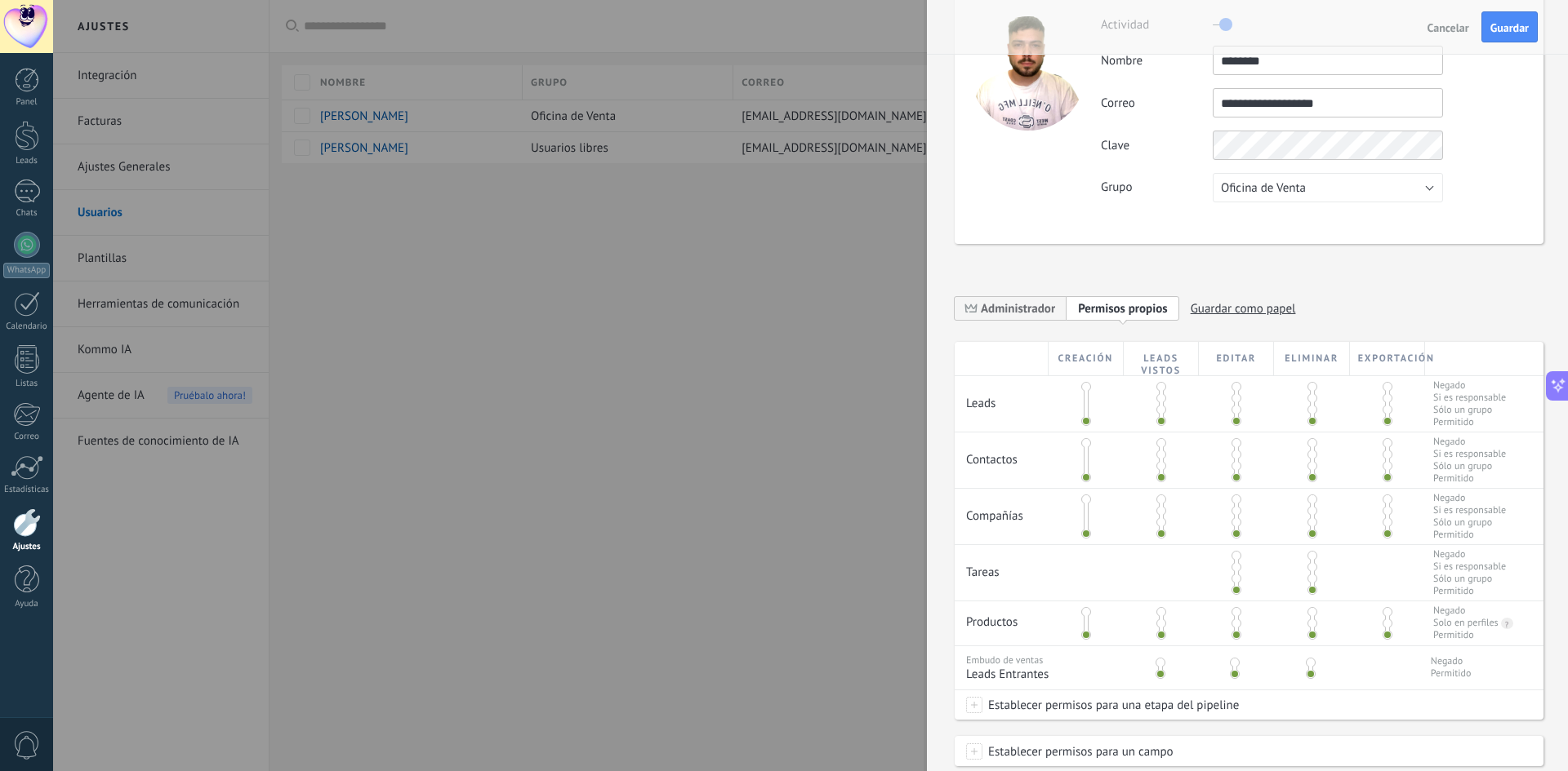
scroll to position [64, 0]
click at [1009, 314] on span "Administrador" at bounding box center [1018, 310] width 74 height 15
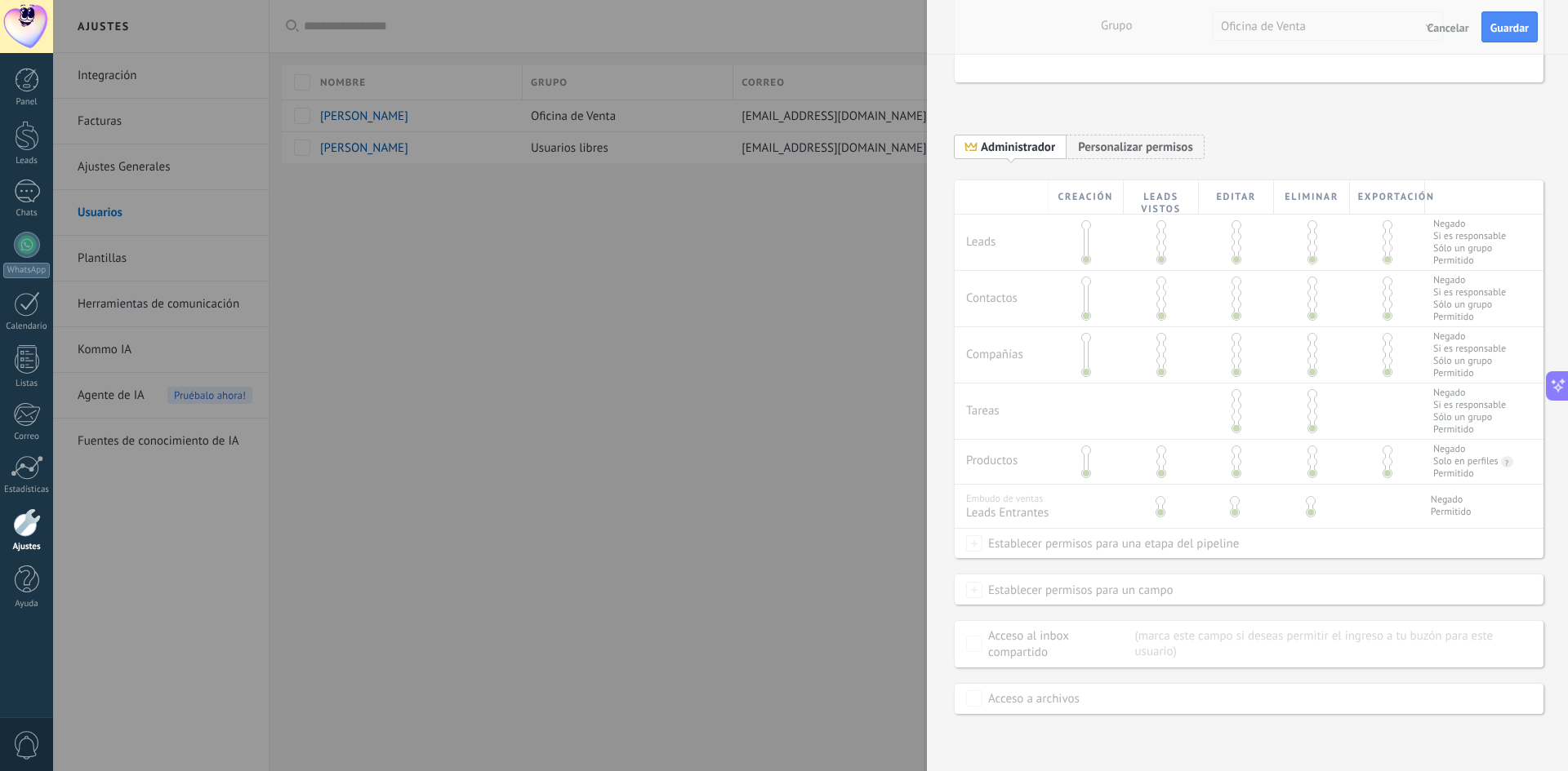
scroll to position [0, 0]
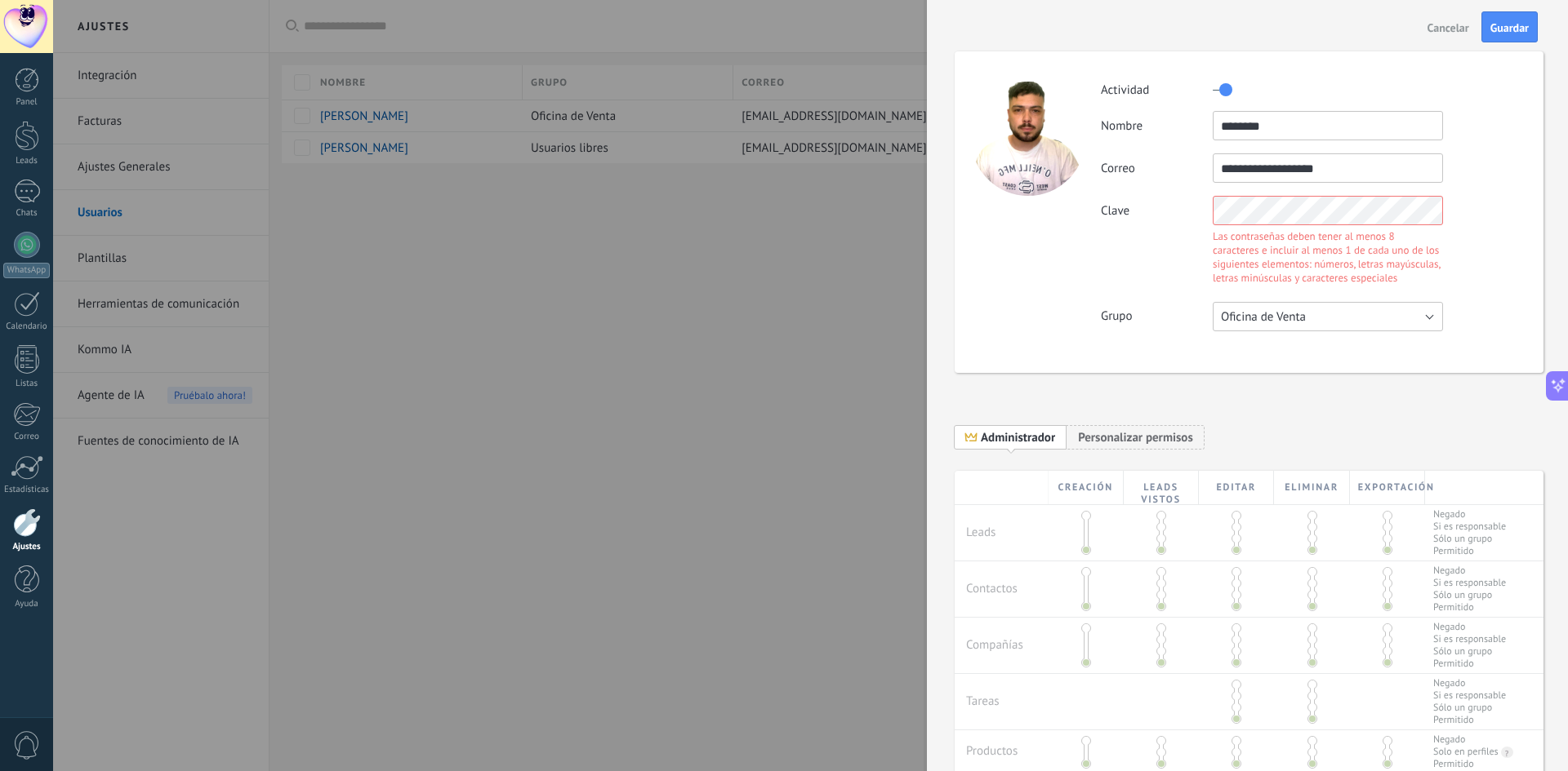
click at [1352, 319] on button "Oficina de Venta" at bounding box center [1328, 316] width 230 height 30
click at [1317, 349] on span "Usuarios libres" at bounding box center [1321, 344] width 235 height 15
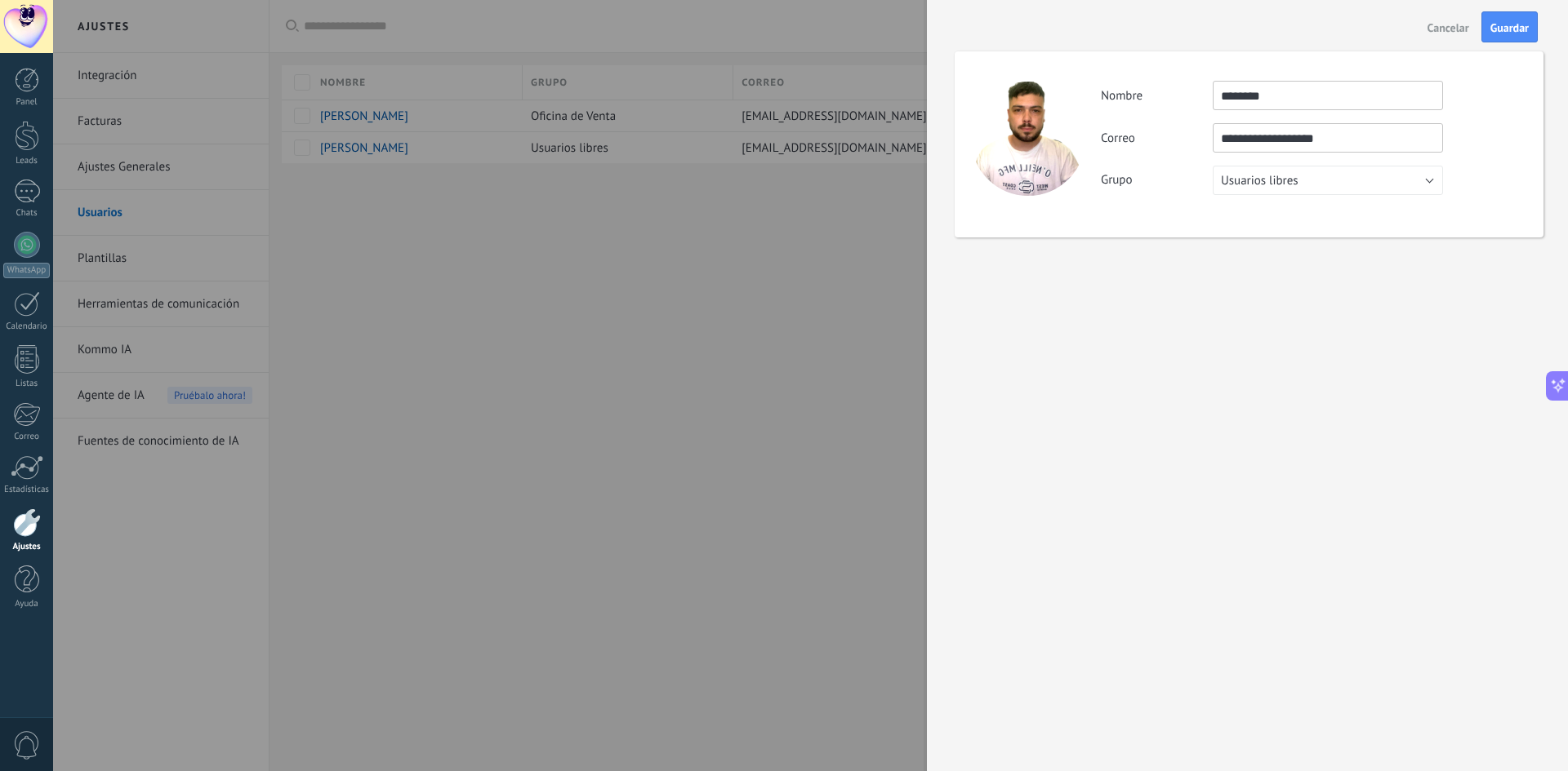
click at [1447, 30] on span "Cancelar" at bounding box center [1448, 28] width 41 height 12
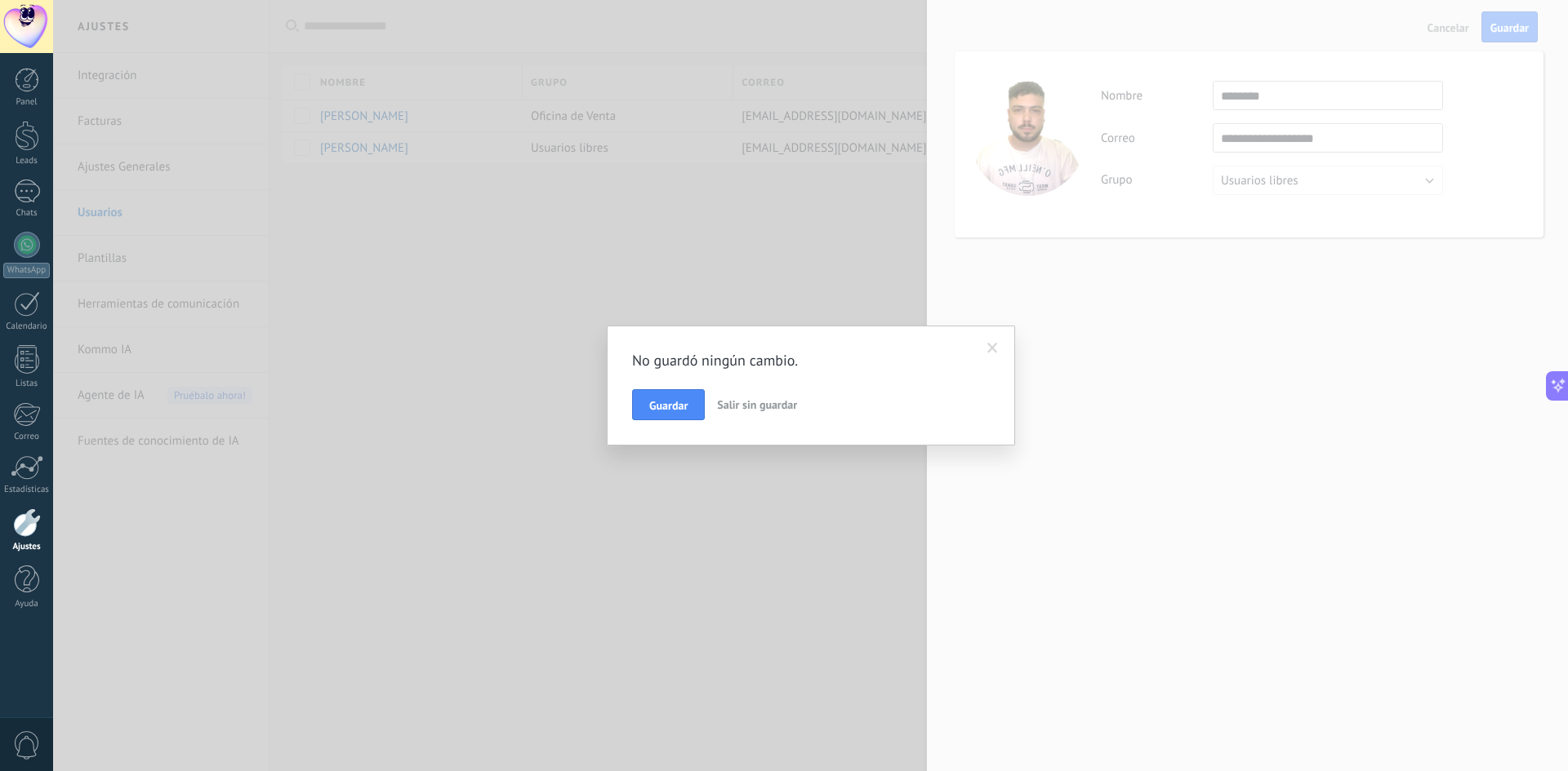
click at [747, 406] on span "Salir sin guardar" at bounding box center [756, 405] width 80 height 14
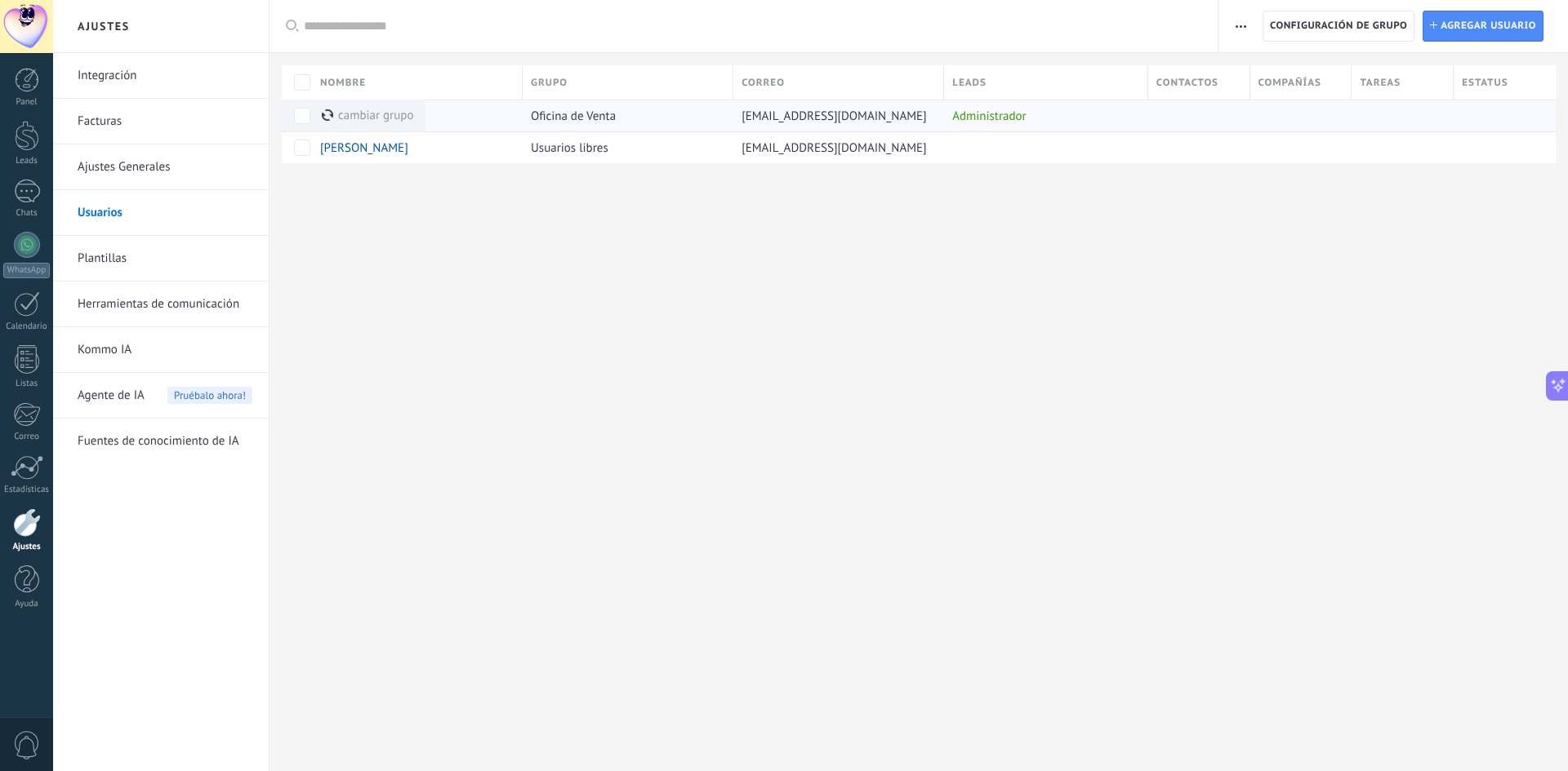
click at [364, 112] on div "cambiar grupo màs" at bounding box center [367, 116] width 91 height 32
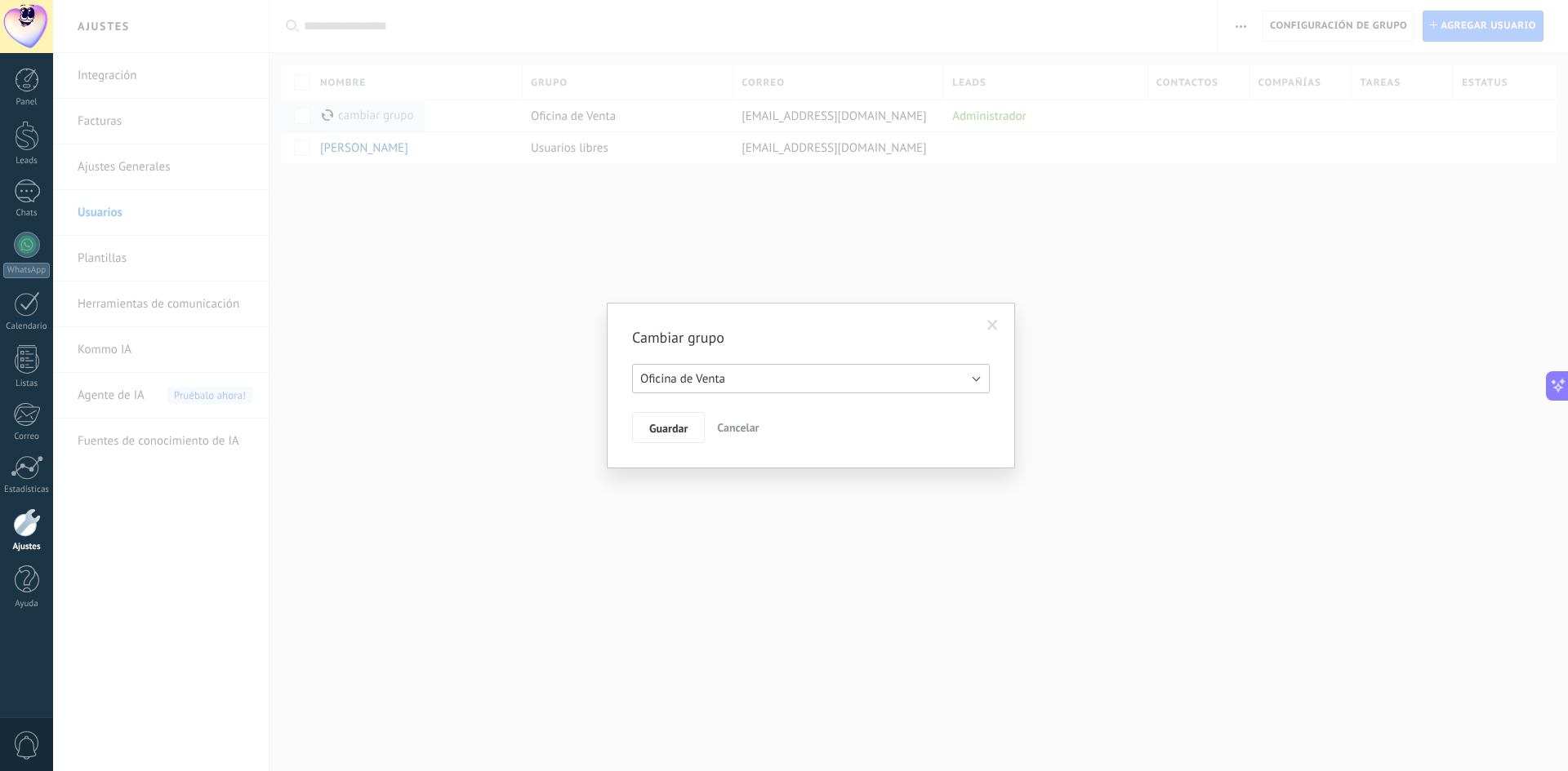
click at [798, 374] on button "Oficina de Venta" at bounding box center [811, 379] width 358 height 30
click at [798, 379] on span "Oficina de Venta" at bounding box center [804, 379] width 362 height 15
click at [796, 381] on button "Oficina de Venta" at bounding box center [811, 379] width 358 height 30
click at [796, 381] on span "Oficina de Venta" at bounding box center [804, 379] width 362 height 15
click at [742, 429] on span "Cancelar" at bounding box center [737, 427] width 41 height 14
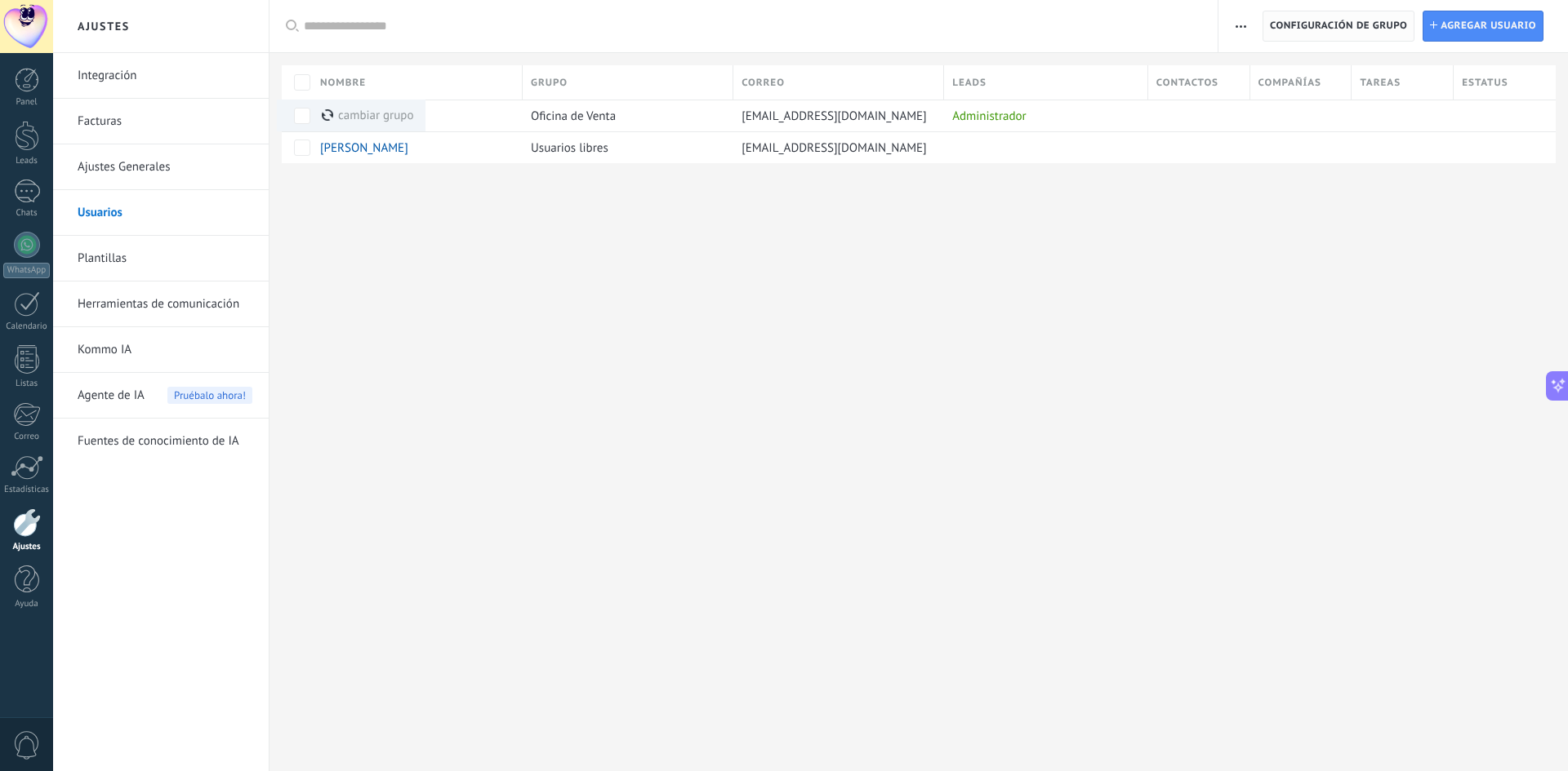
click at [1328, 26] on span "Configuración de grupo" at bounding box center [1339, 26] width 137 height 30
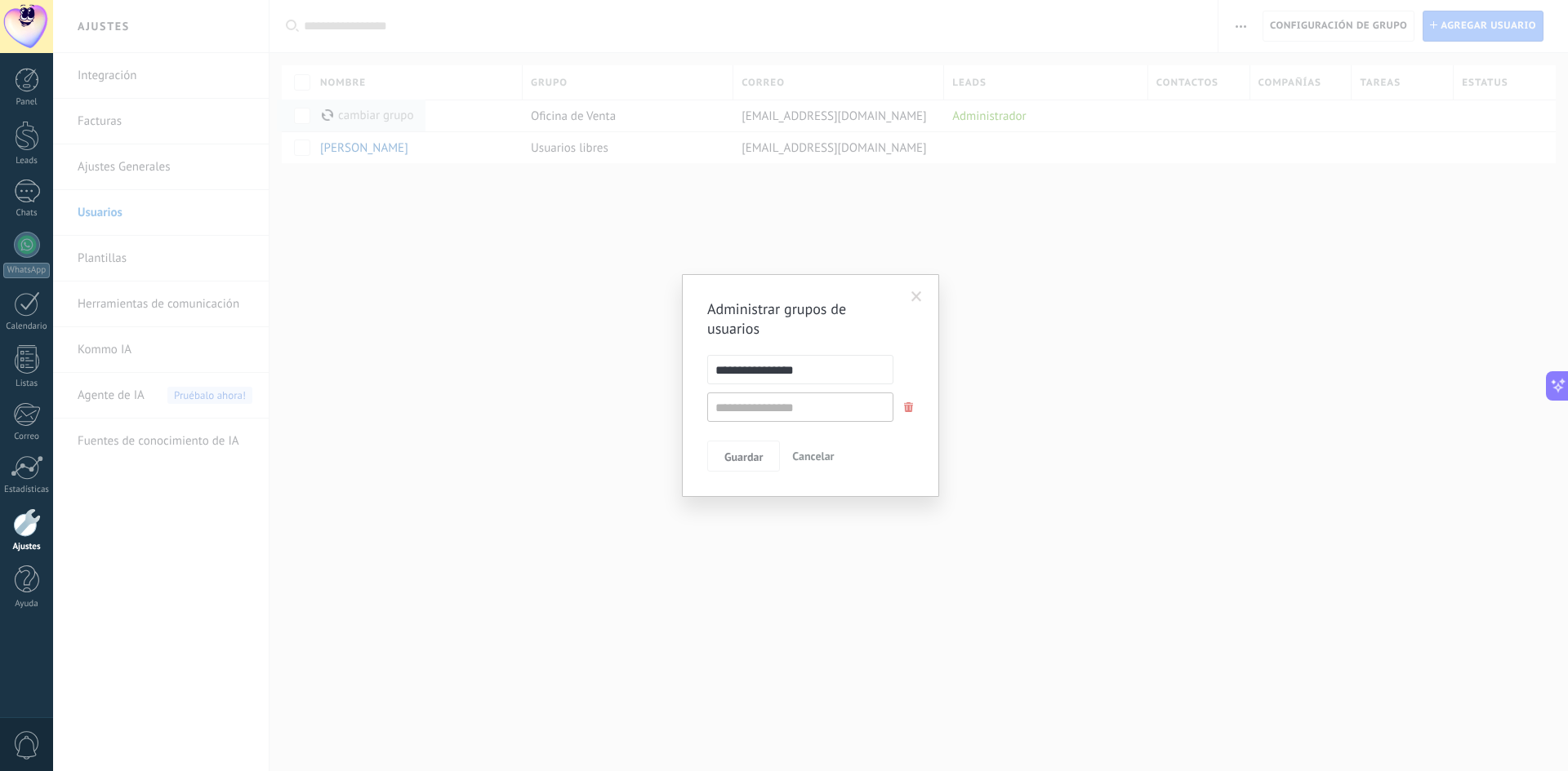
click at [822, 455] on span "Cancelar" at bounding box center [813, 456] width 41 height 14
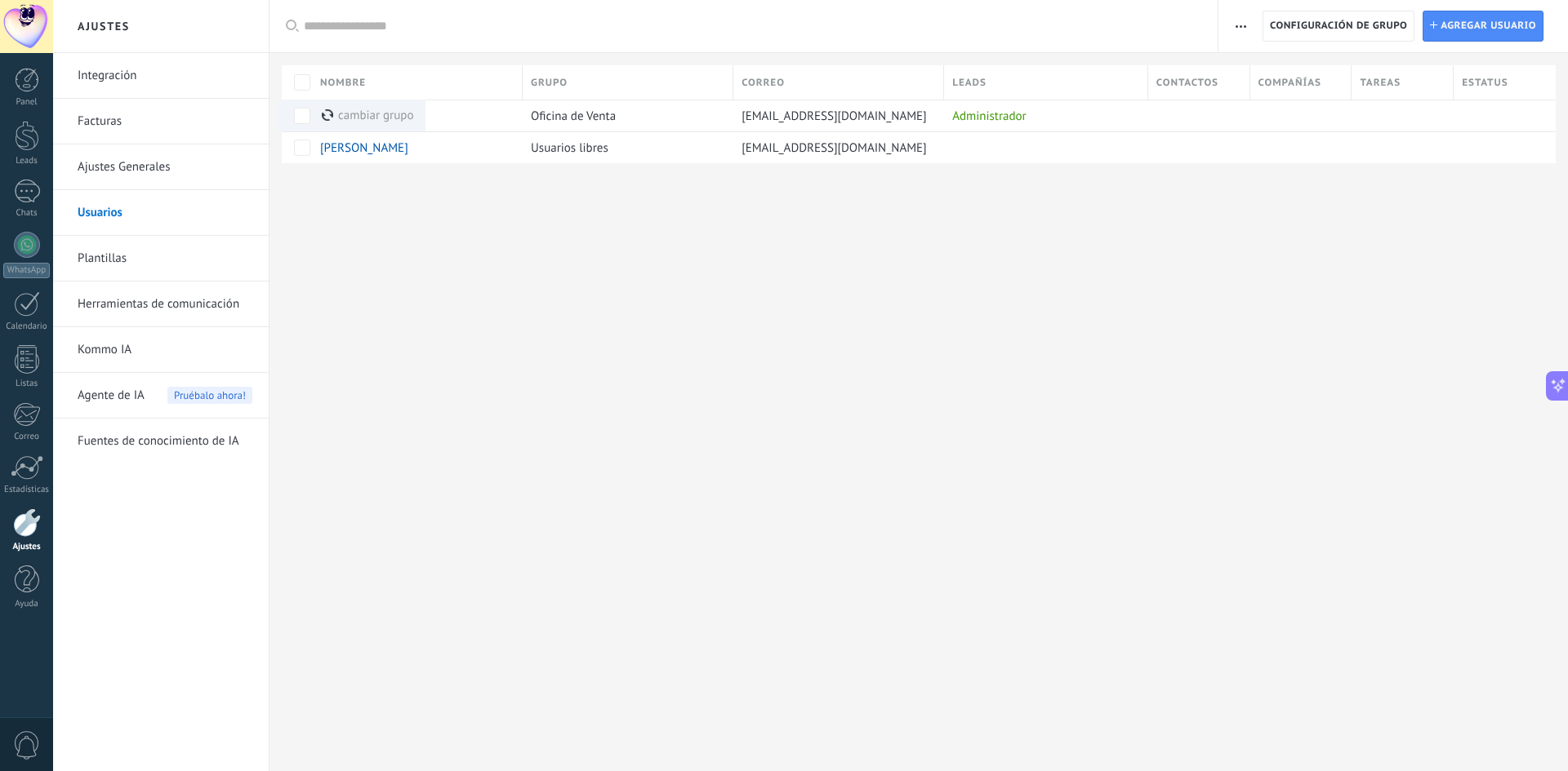
click at [1237, 26] on use "button" at bounding box center [1241, 26] width 11 height 3
click at [1290, 69] on span "Registro de autorización" at bounding box center [1313, 69] width 126 height 32
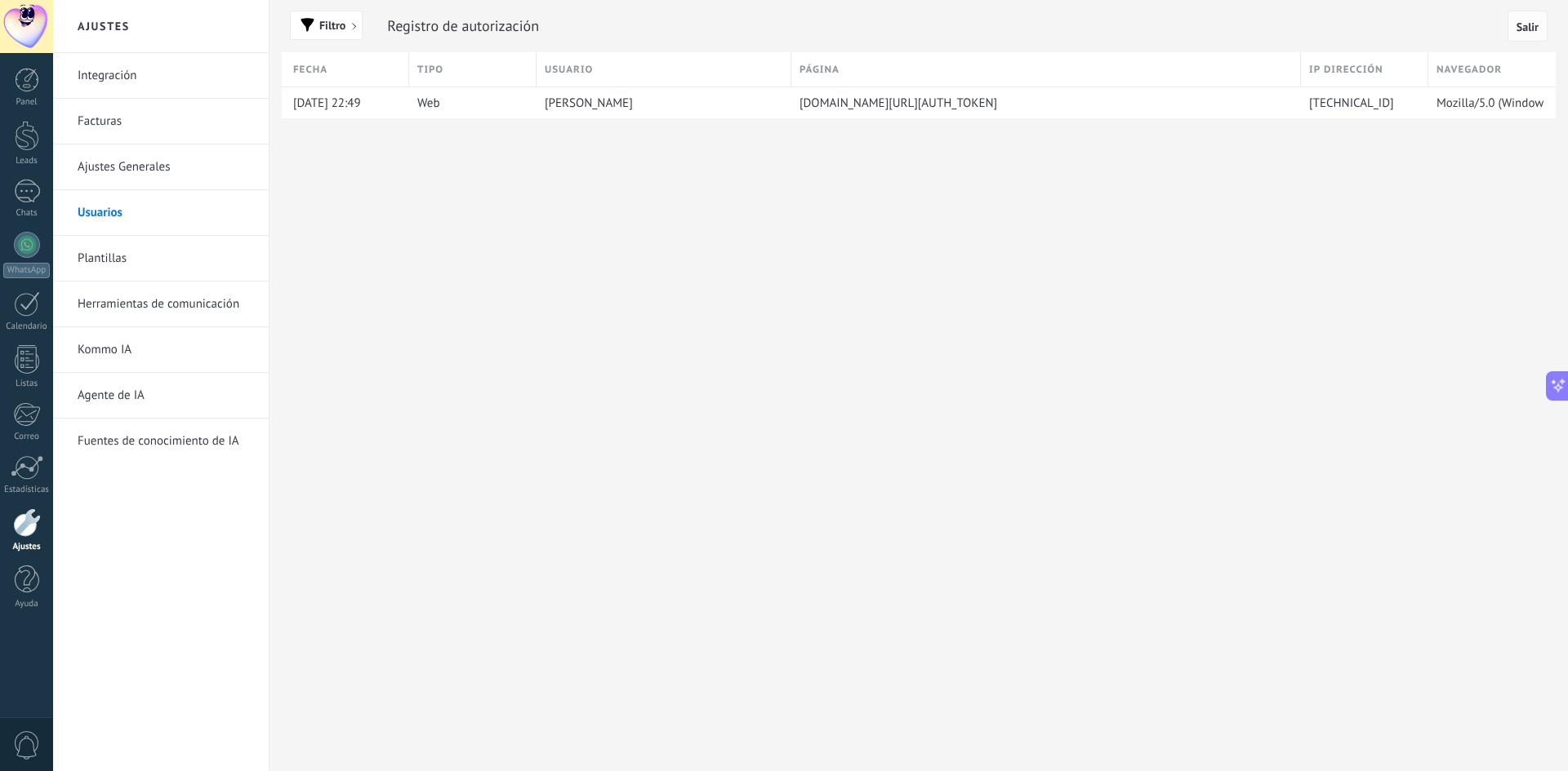
click at [1529, 27] on span "Salir" at bounding box center [1528, 27] width 22 height 12
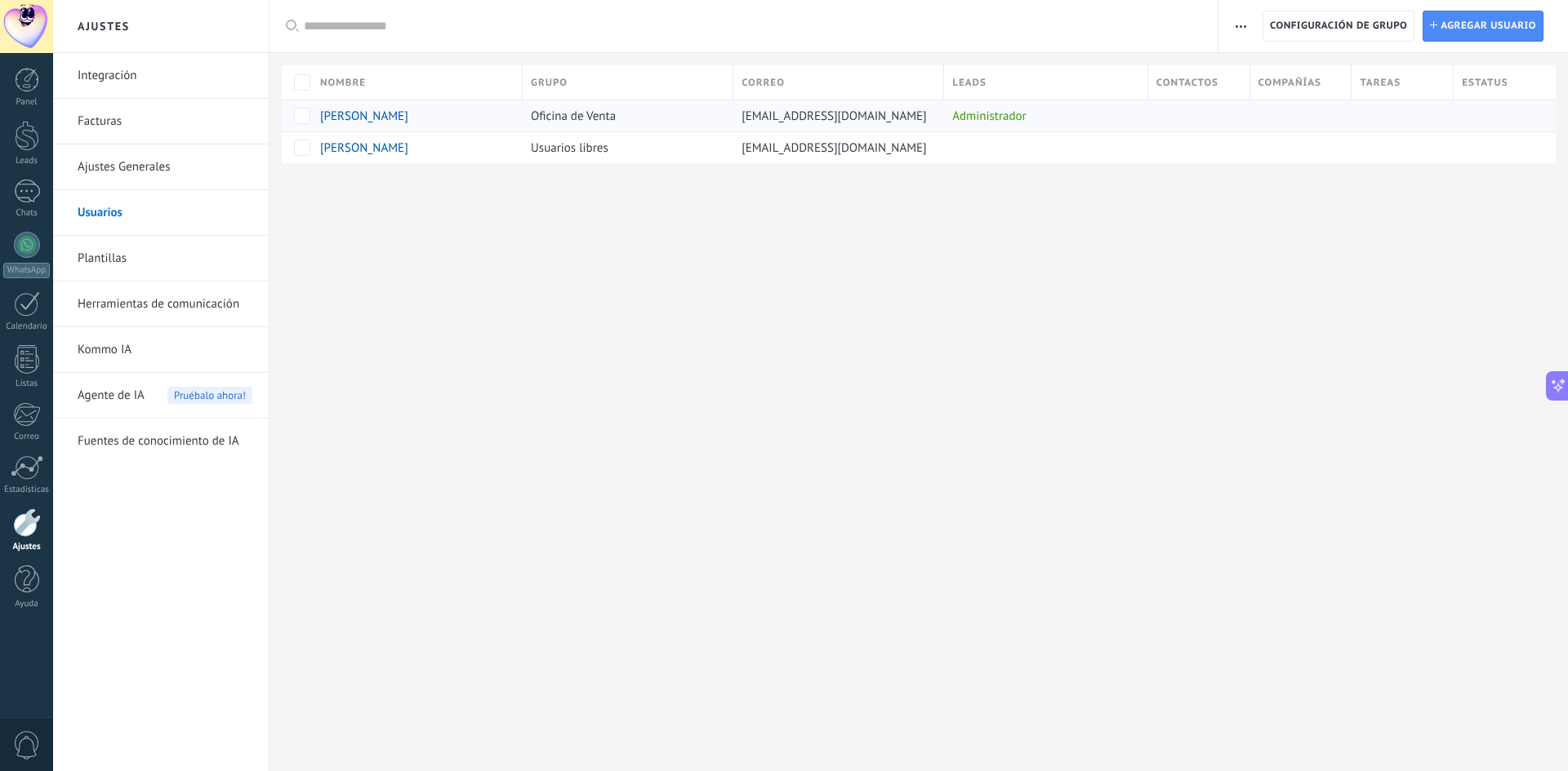
click at [1000, 116] on div "Administrador" at bounding box center [1042, 116] width 196 height 31
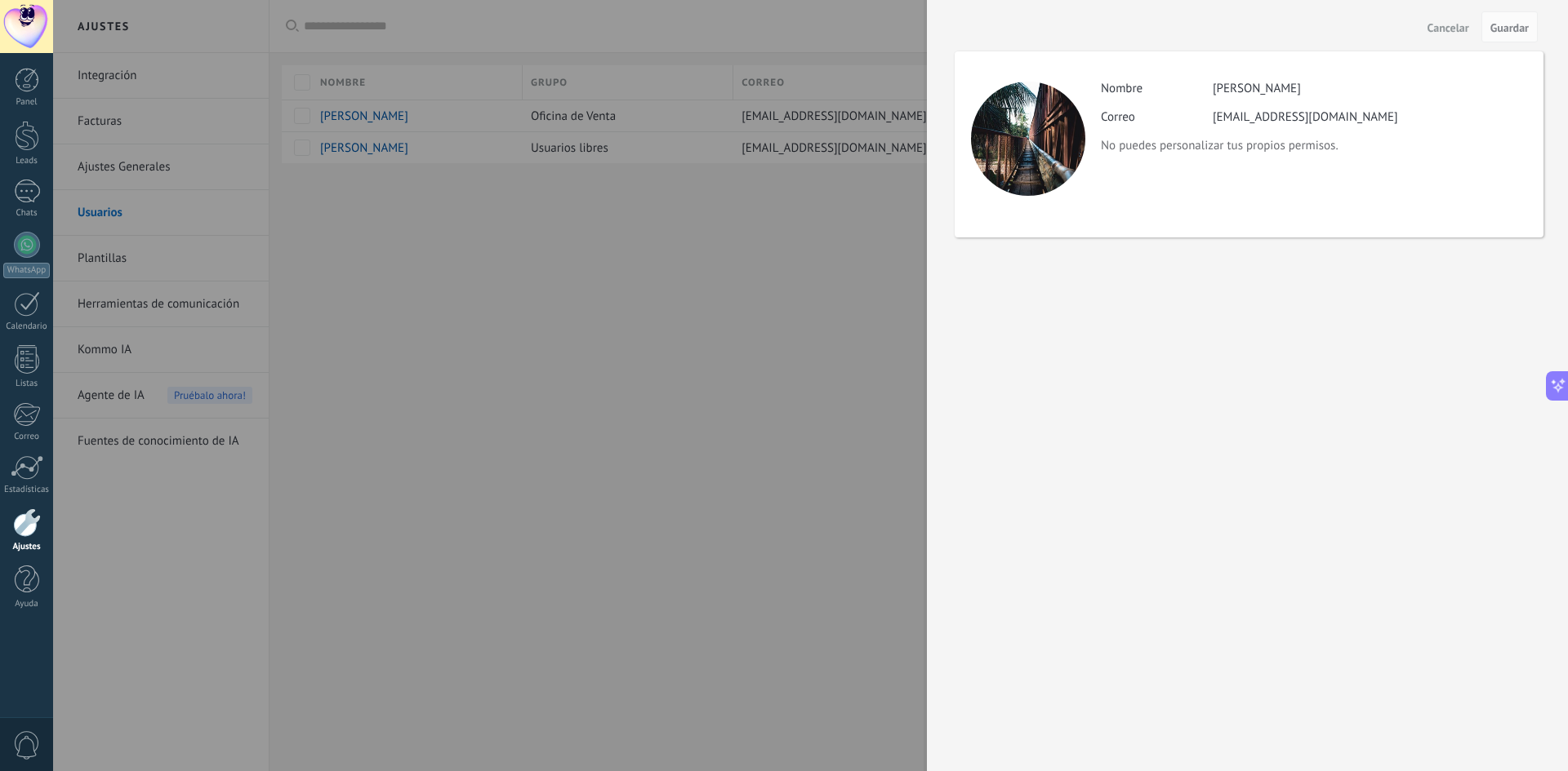
click at [1441, 29] on span "Cancelar" at bounding box center [1448, 28] width 41 height 12
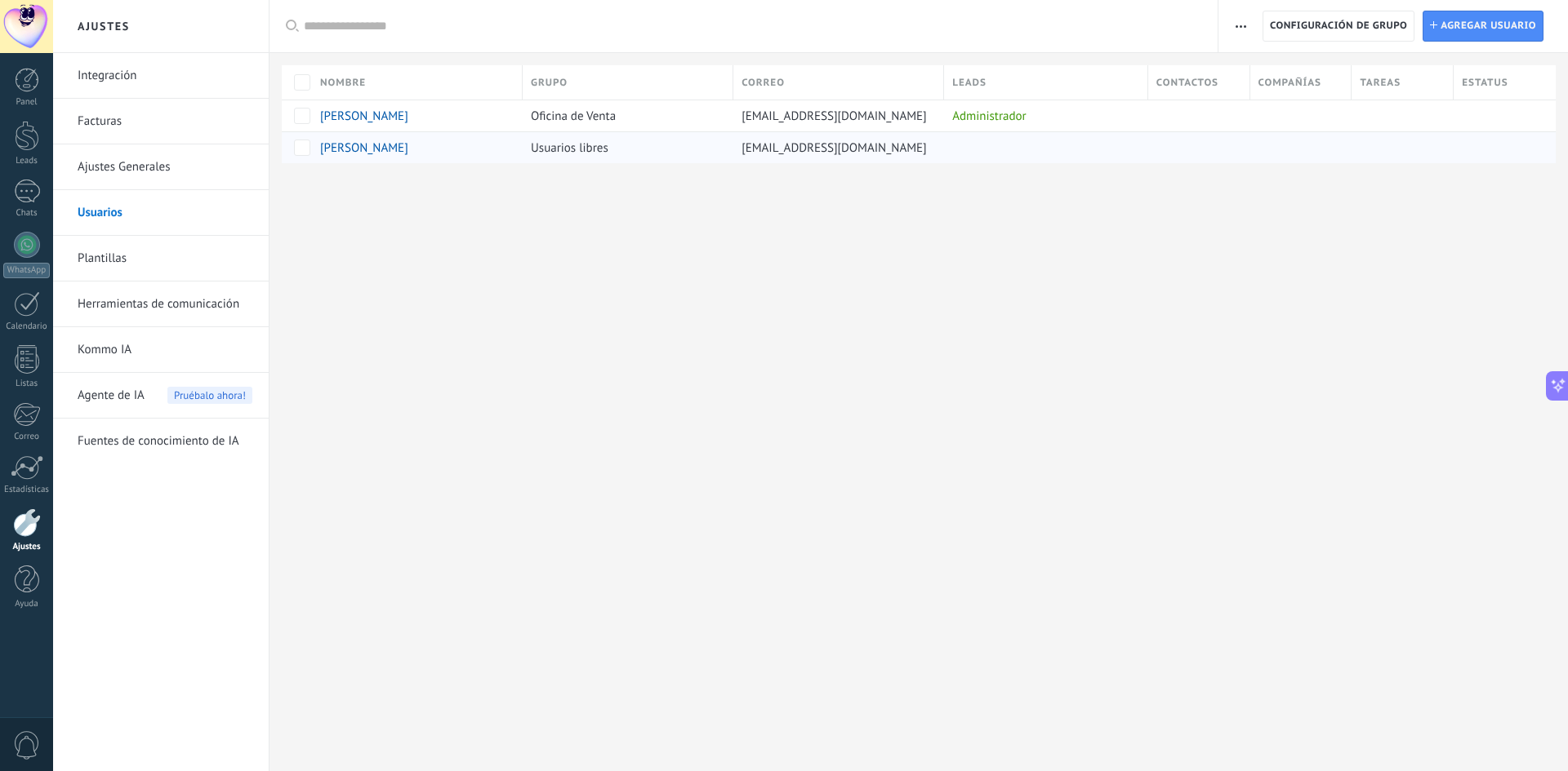
click at [771, 152] on span "[EMAIL_ADDRESS][DOMAIN_NAME]" at bounding box center [834, 148] width 185 height 15
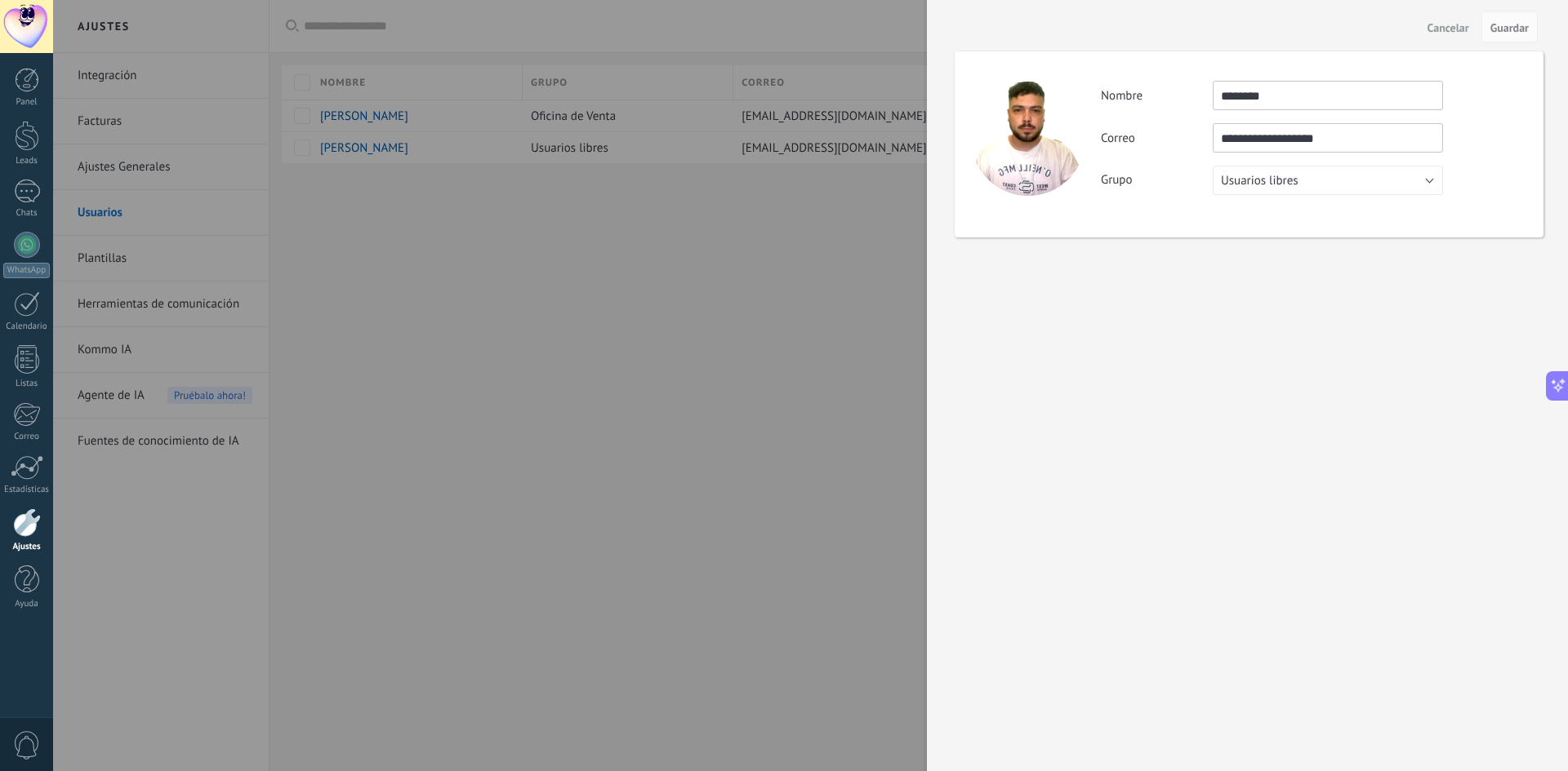
click at [761, 196] on div at bounding box center [784, 385] width 1568 height 771
